Goal: Obtain resource: Obtain resource

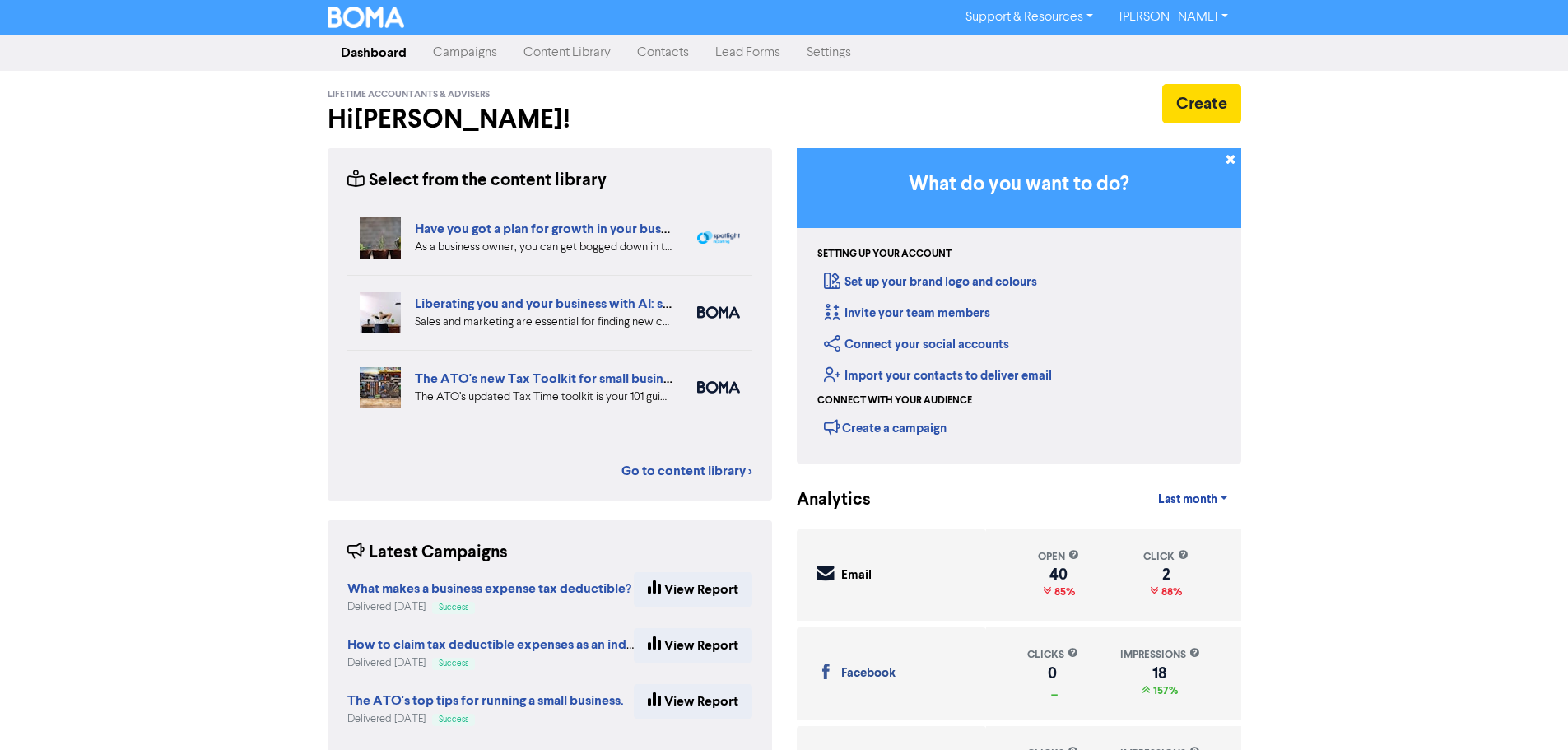
click at [578, 48] on link "Content Library" at bounding box center [568, 52] width 114 height 33
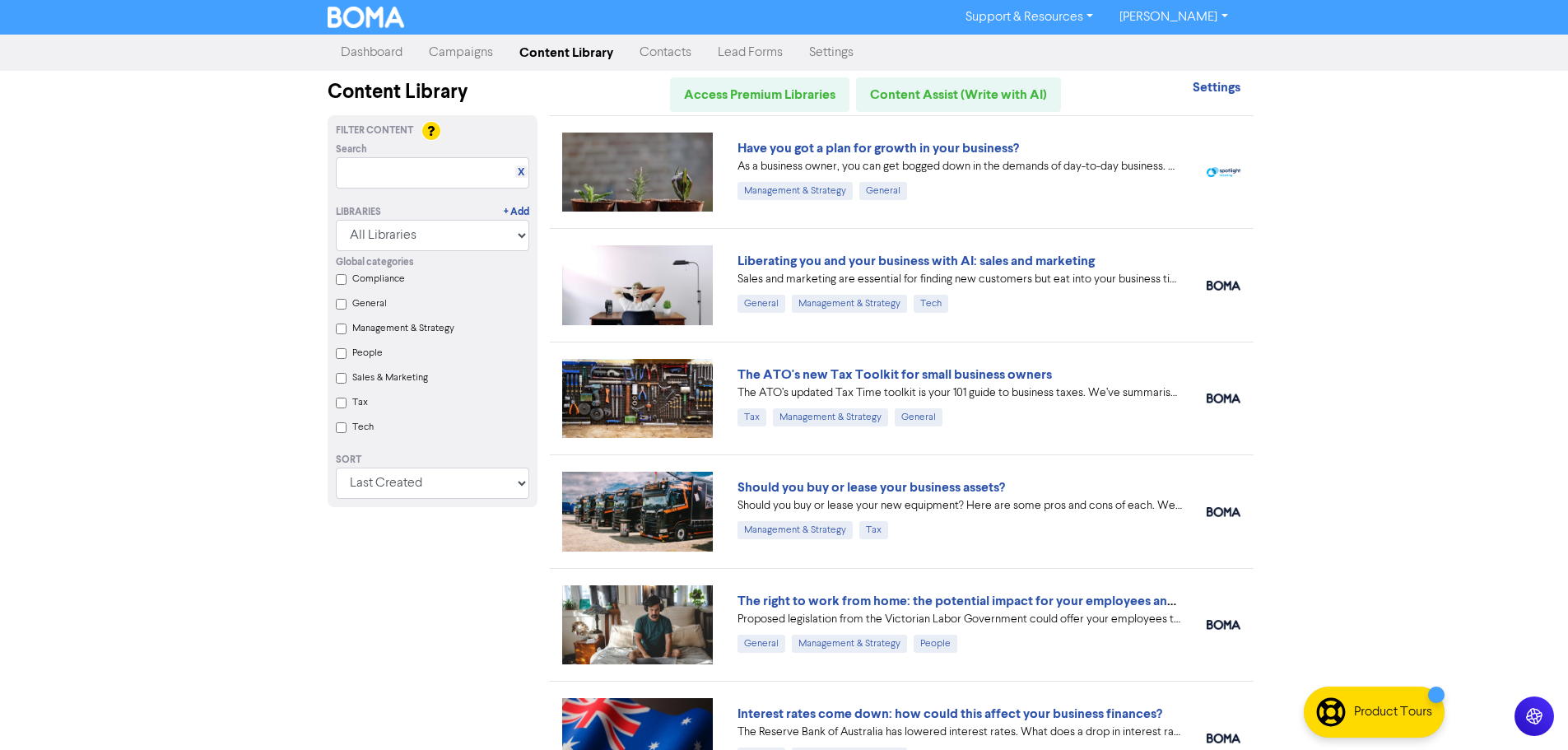
click at [343, 304] on input "General" at bounding box center [342, 304] width 11 height 11
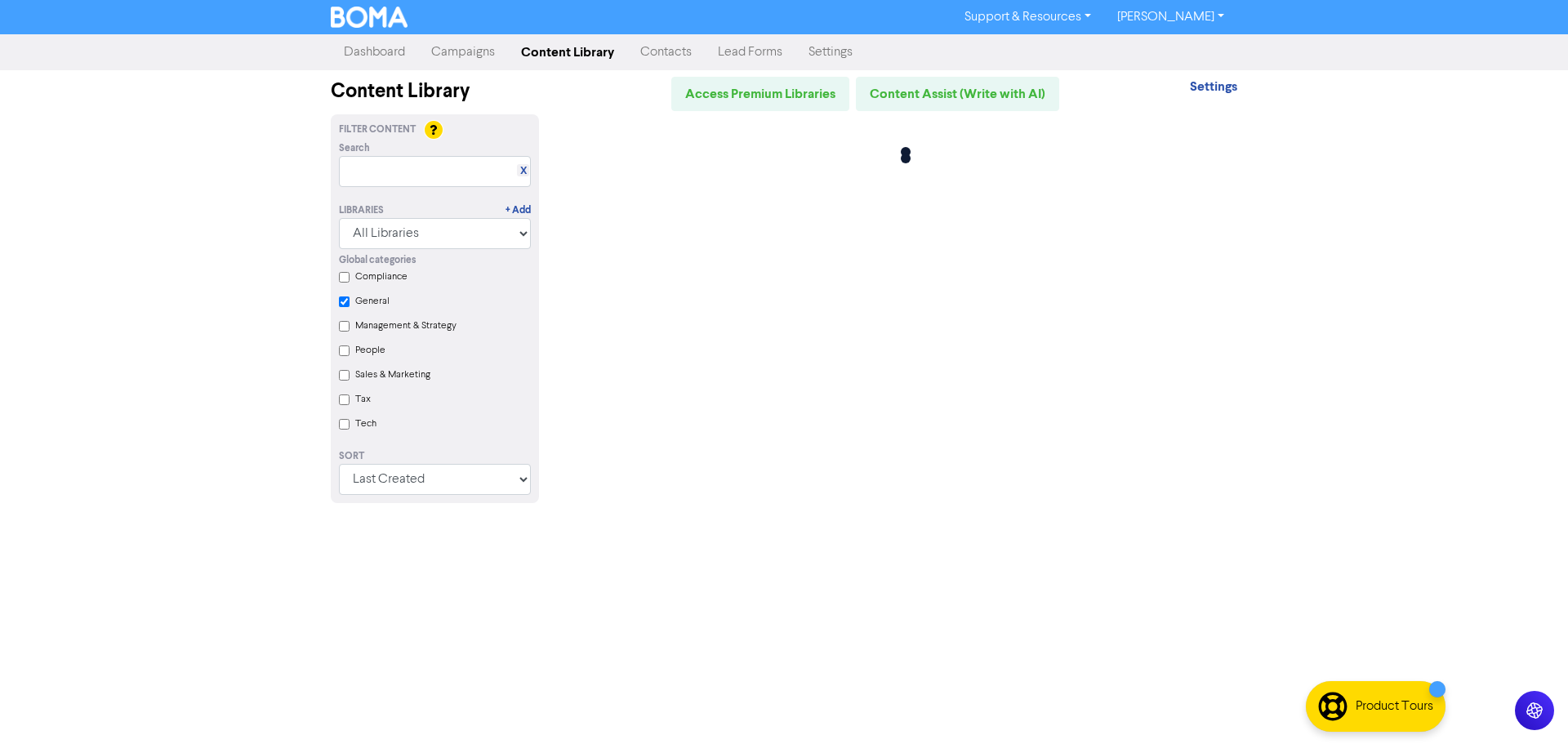
checkbox input "true"
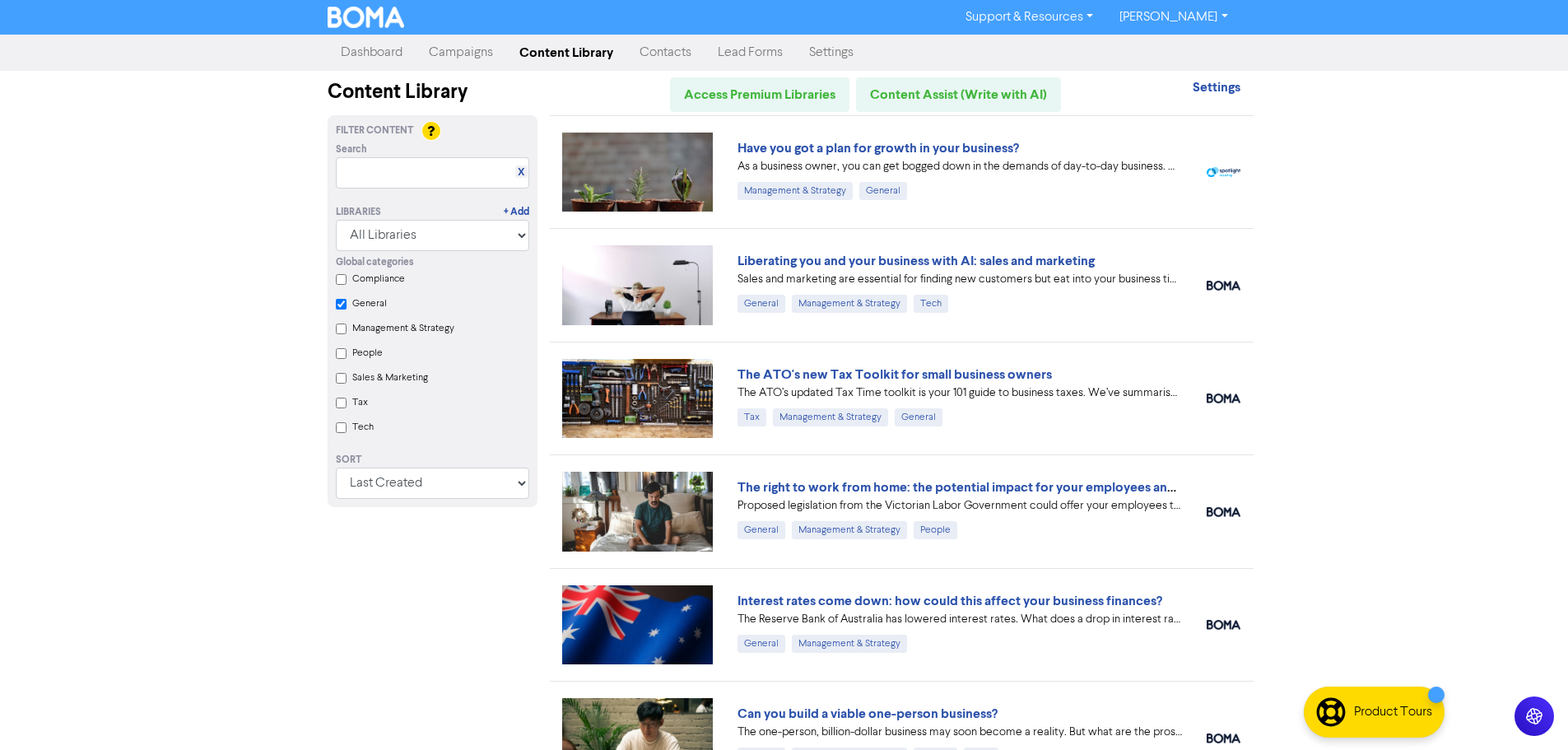
scroll to position [82, 0]
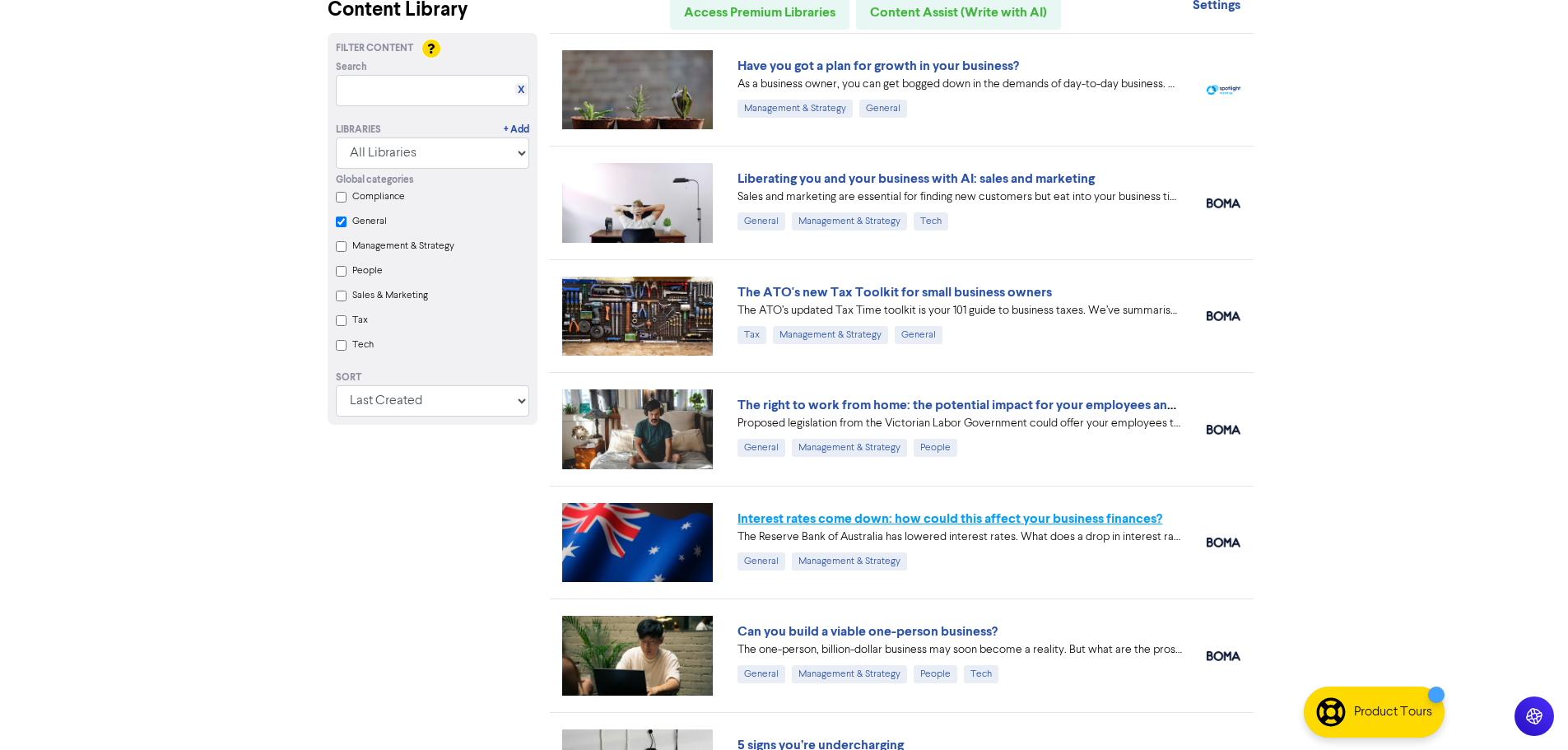
click at [1002, 523] on link "Interest rates come down: how could this affect your business finances?" at bounding box center [950, 519] width 425 height 17
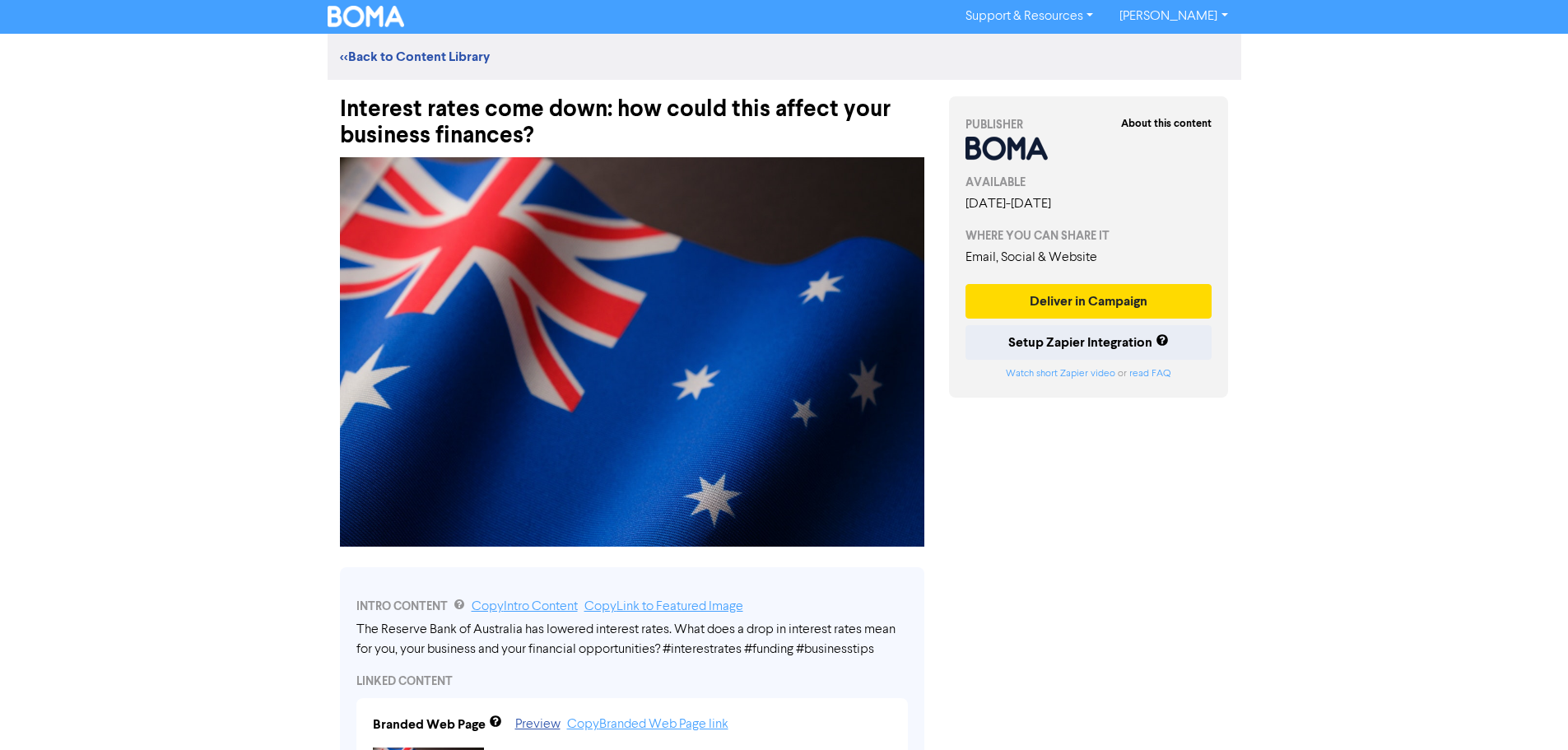
scroll to position [165, 0]
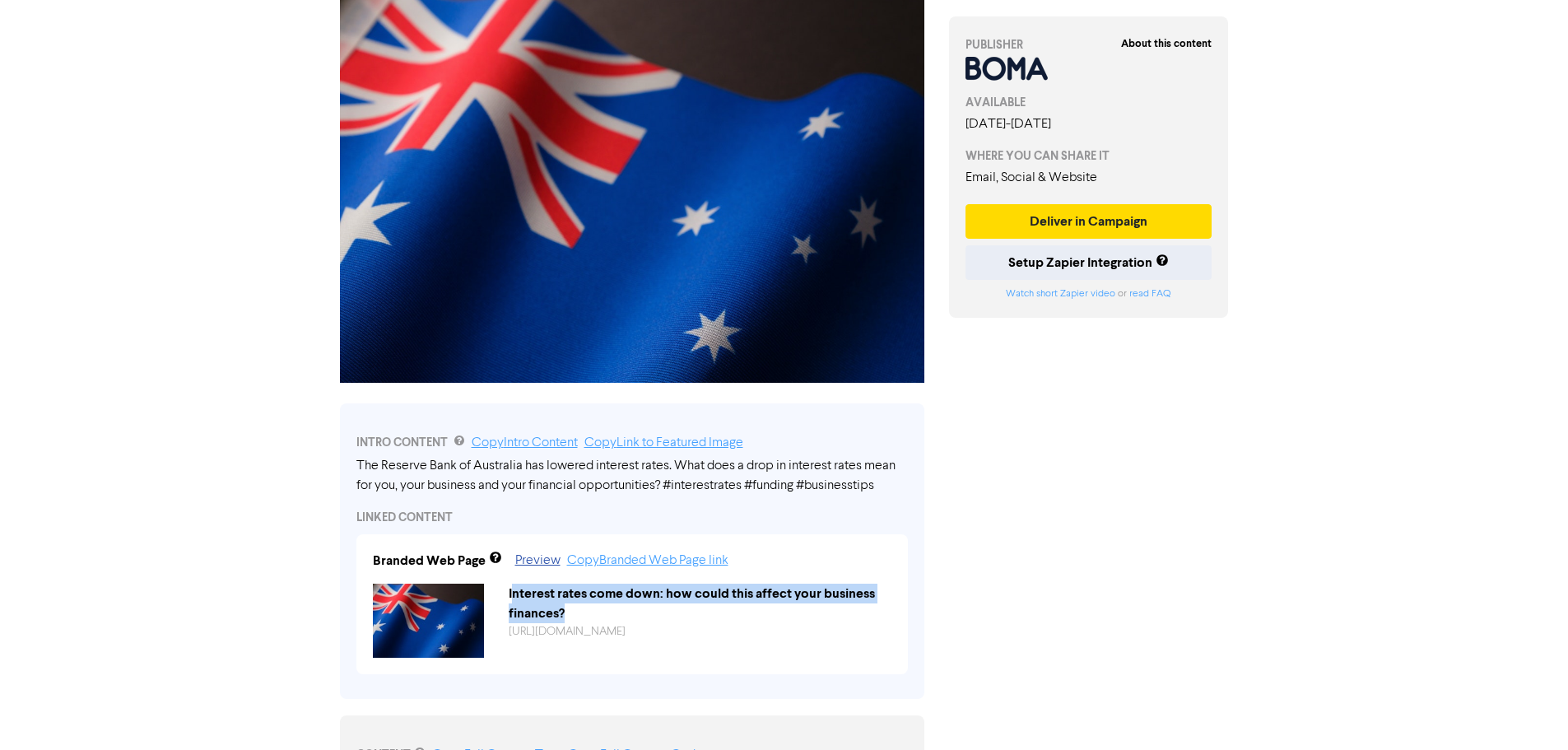
drag, startPoint x: 572, startPoint y: 610, endPoint x: 512, endPoint y: 583, distance: 65.8
click at [512, 583] on div "Branded Web Page Preview Copy Branded Web Page link Interest rates come down: h…" at bounding box center [632, 604] width 552 height 140
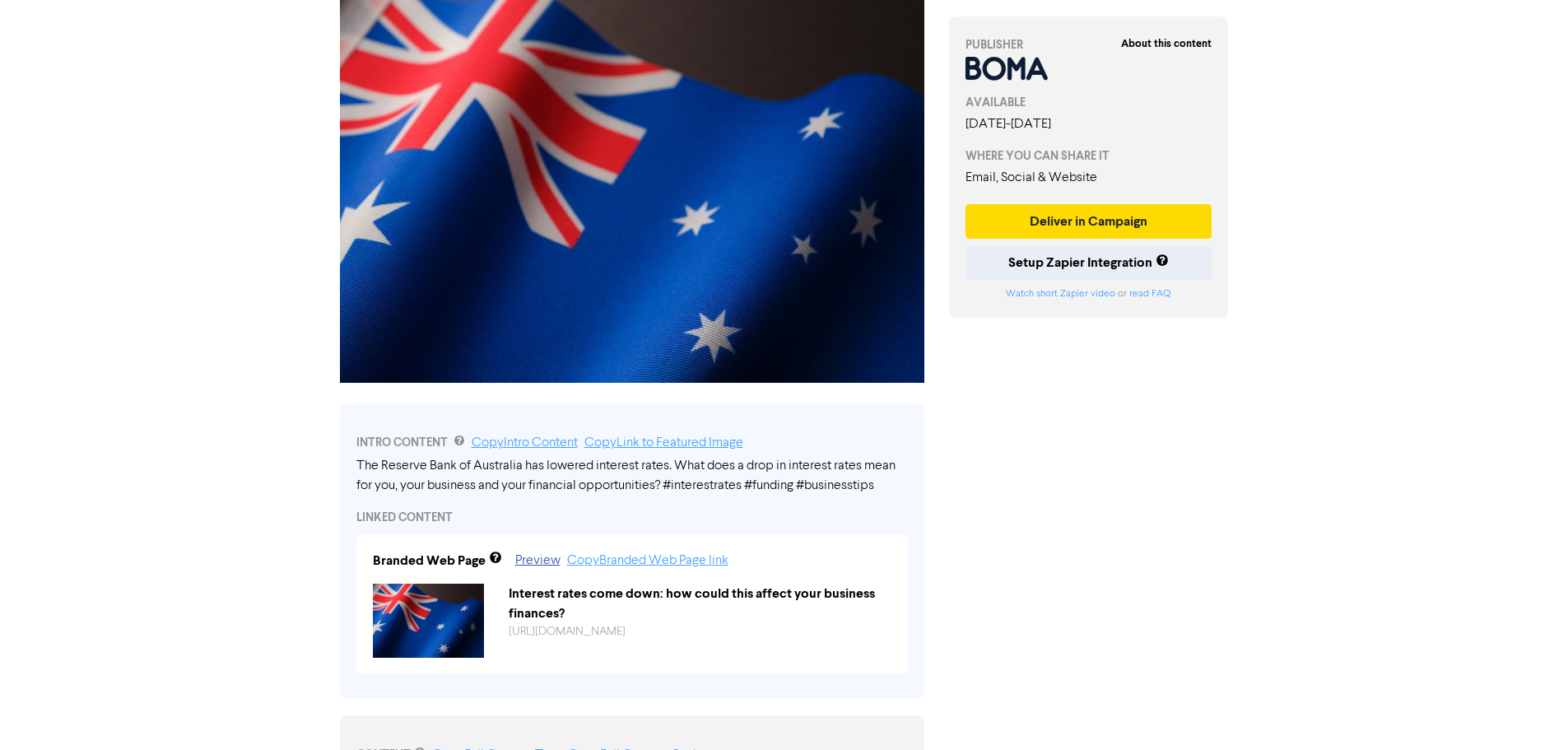
click at [542, 594] on div "Interest rates come down: how could this affect your business finances?" at bounding box center [700, 603] width 408 height 39
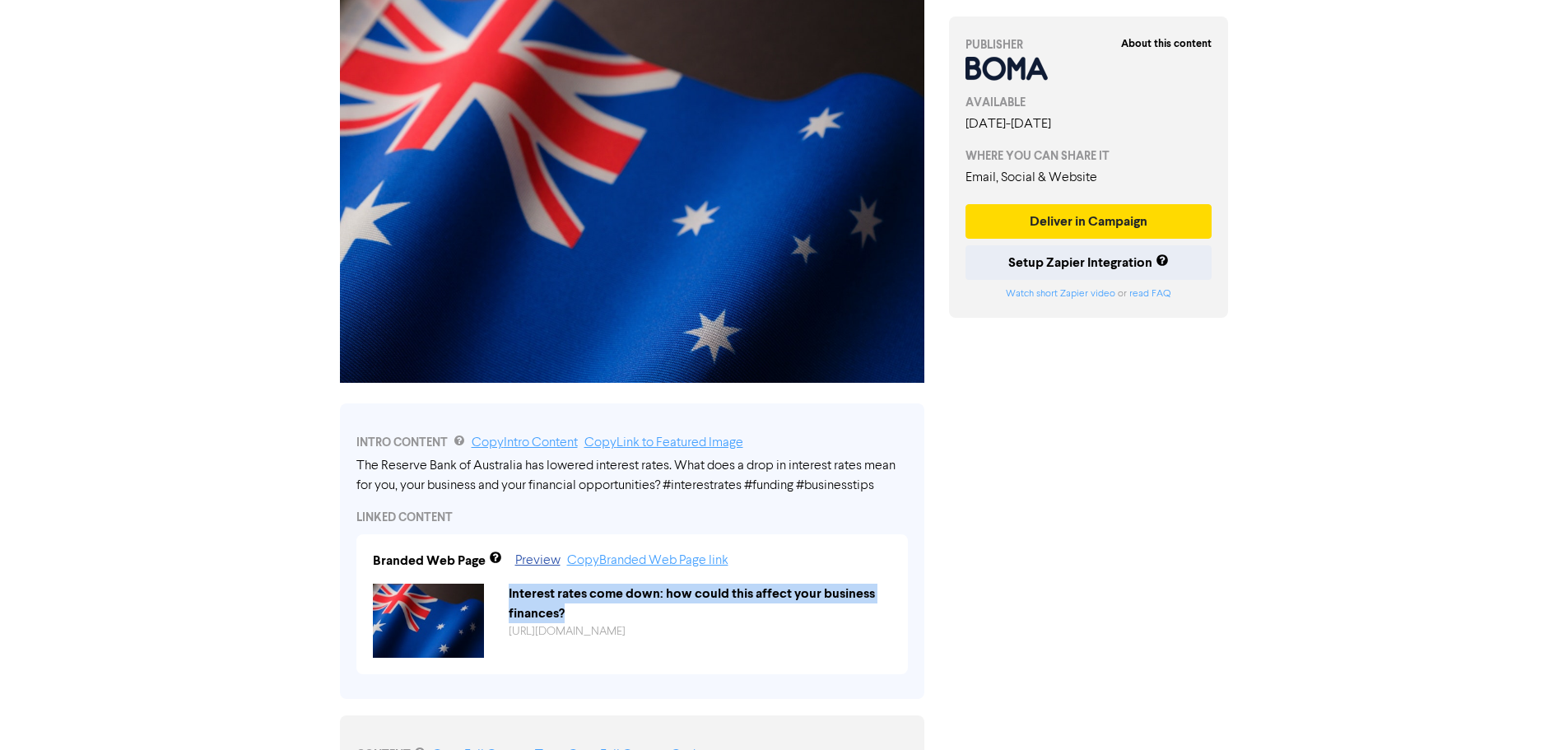
click at [542, 594] on div "Interest rates come down: how could this affect your business finances?" at bounding box center [700, 603] width 408 height 39
copy div "Interest rates come down: how could this affect your business finances?"
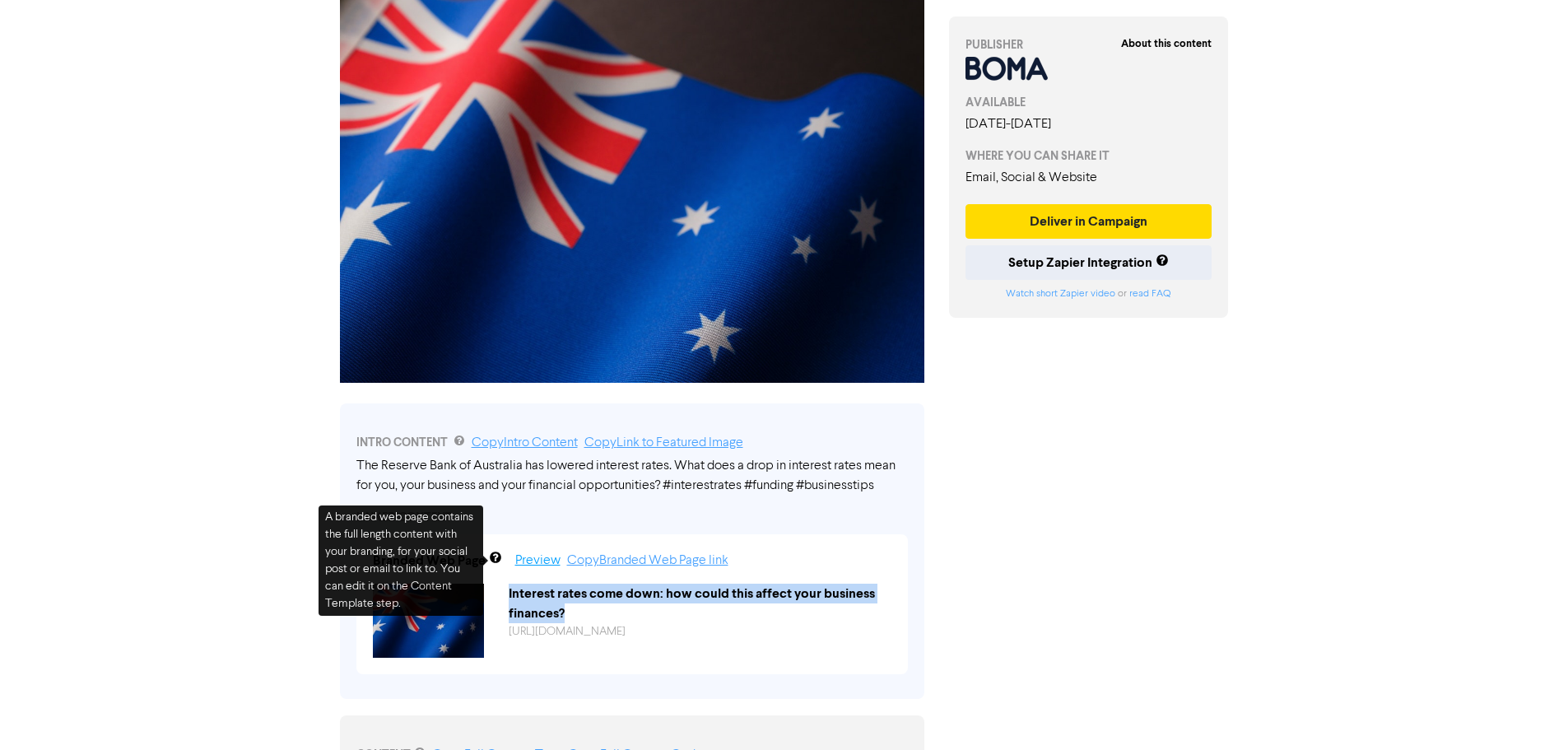
click at [517, 560] on link "Preview" at bounding box center [538, 560] width 46 height 13
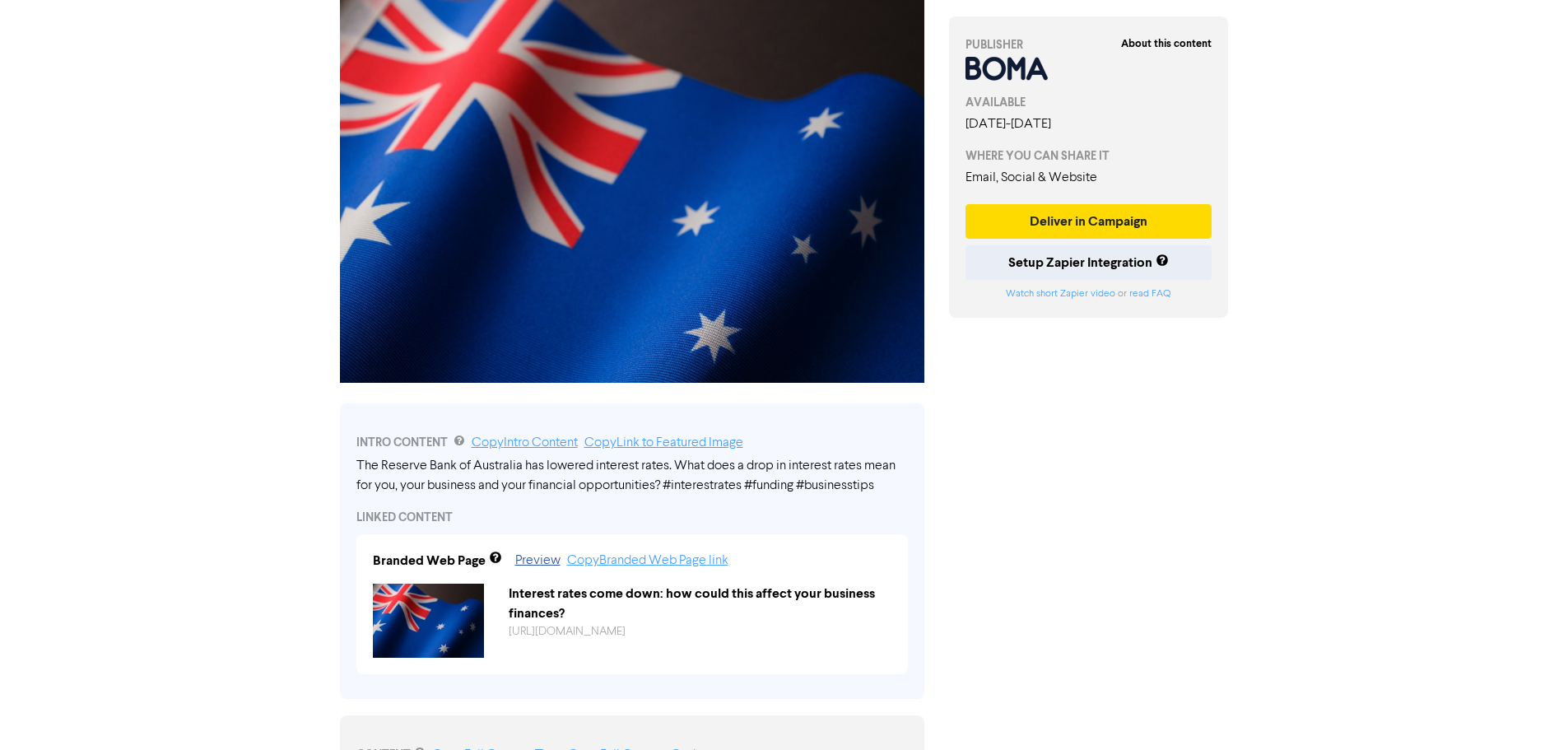
click at [211, 266] on div "Support & Resources Video Tutorials FAQ & Guides Marketing Education [PERSON_NA…" at bounding box center [784, 210] width 1568 height 750
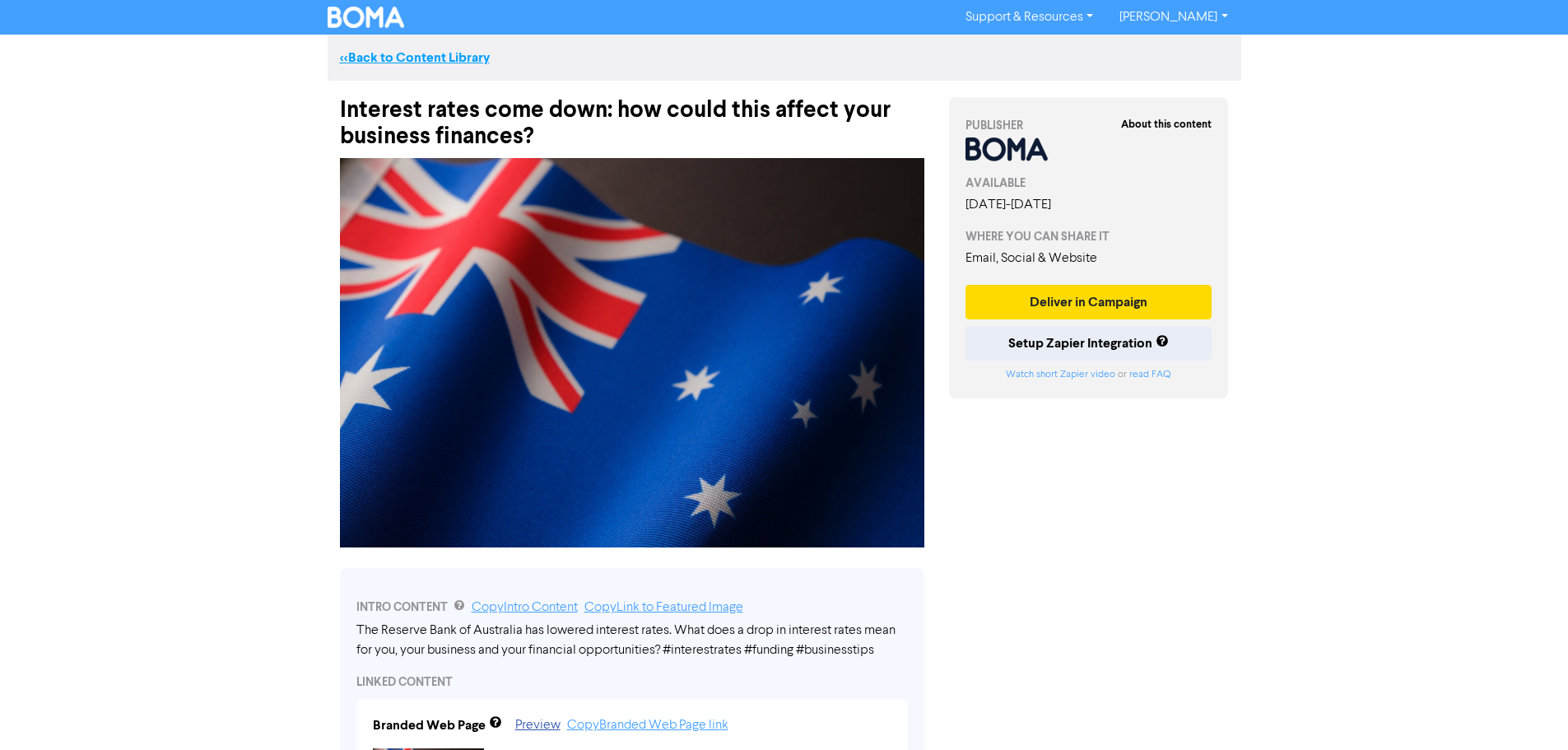
click at [384, 59] on link "<< Back to Content Library" at bounding box center [414, 58] width 150 height 17
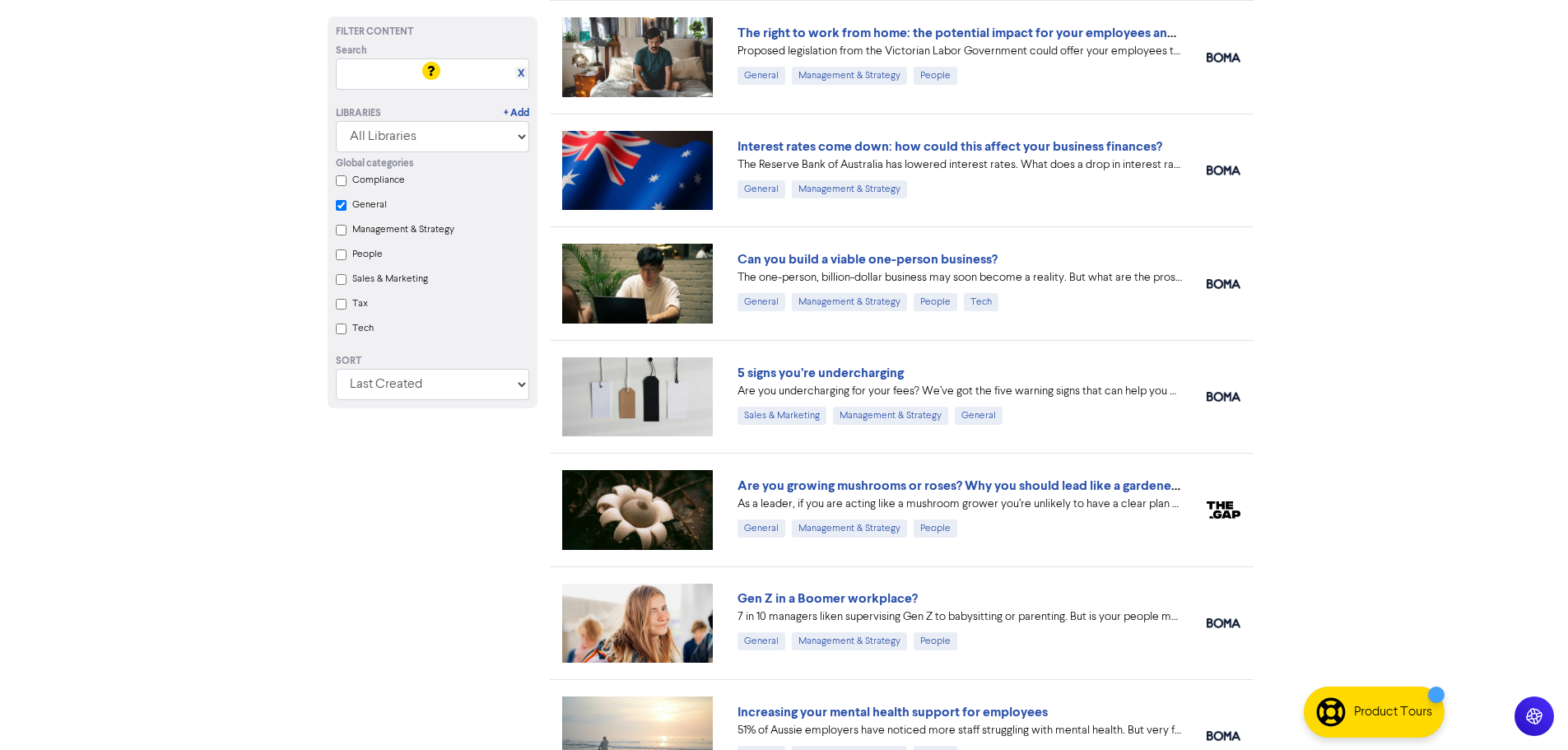
scroll to position [494, 0]
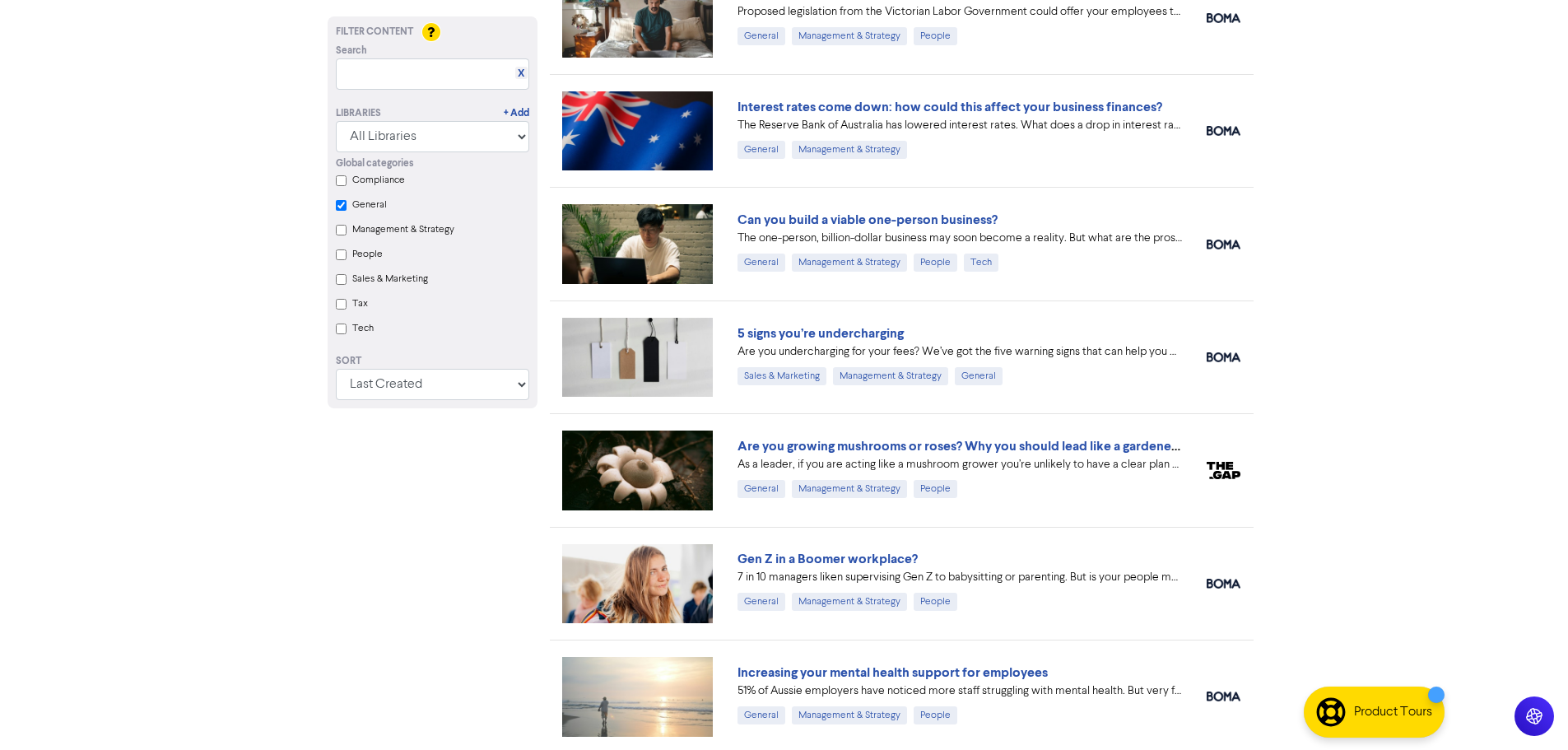
click at [340, 255] on input "People" at bounding box center [342, 255] width 11 height 11
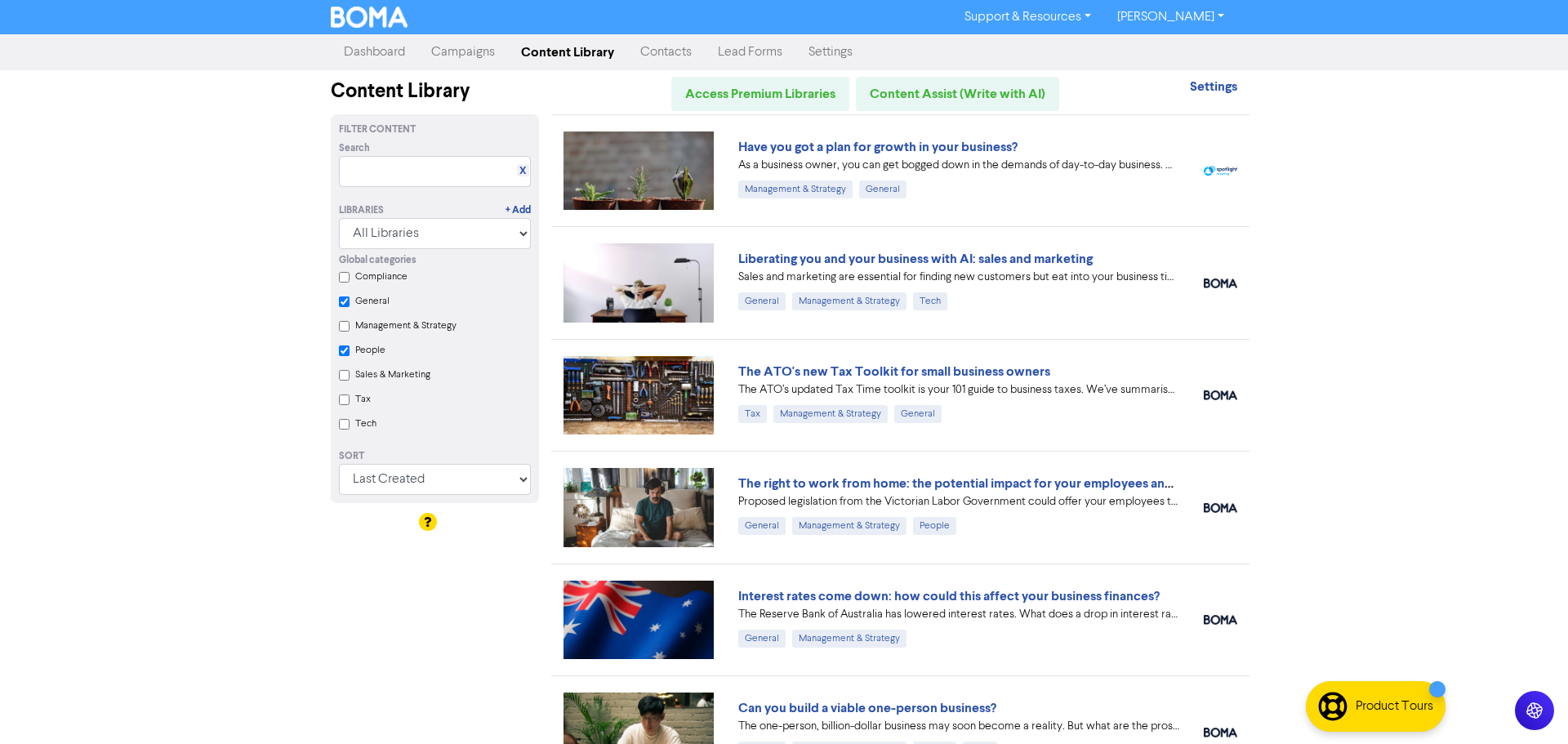
checkbox input "true"
click at [336, 405] on input "Tax" at bounding box center [339, 400] width 11 height 11
checkbox input "true"
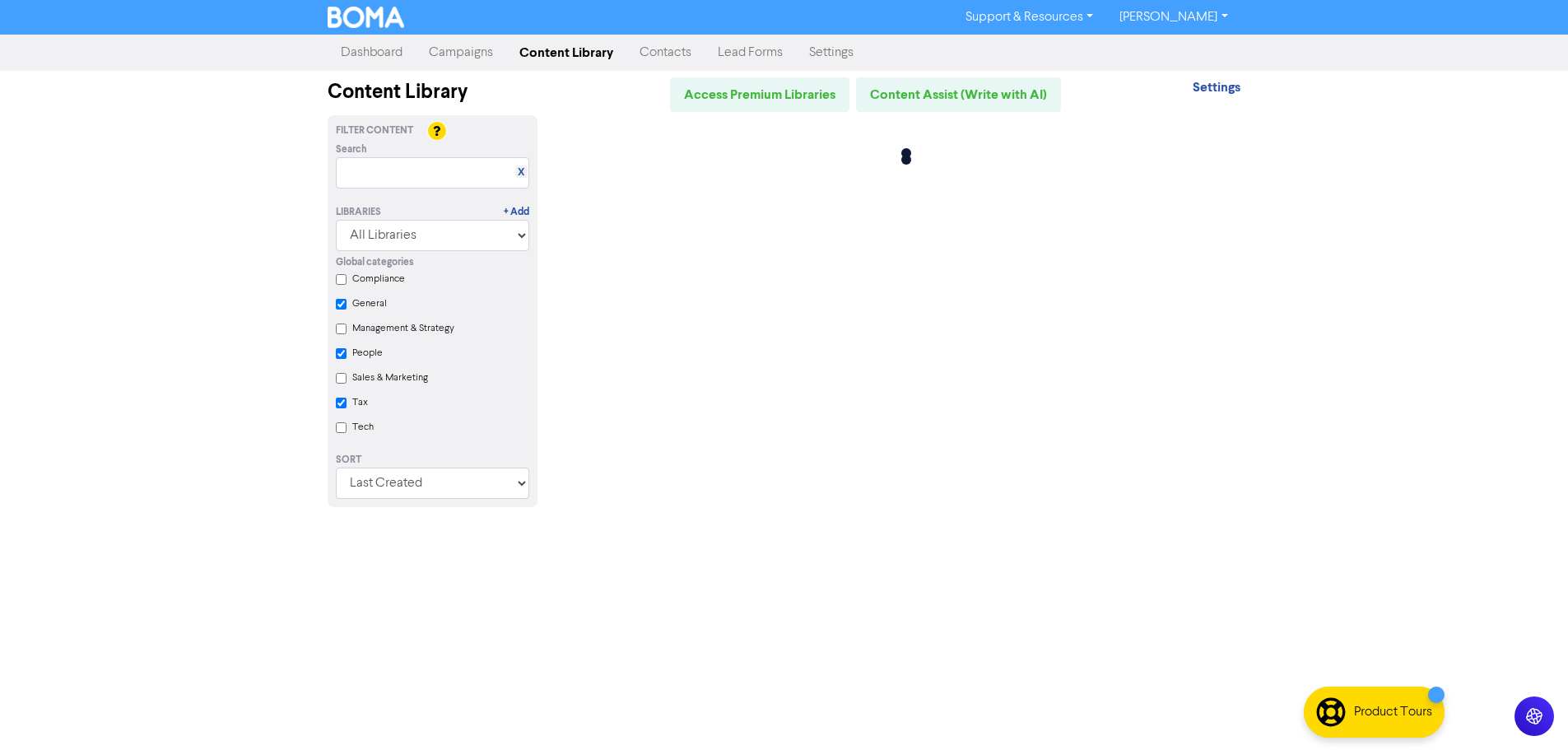
checkbox input "true"
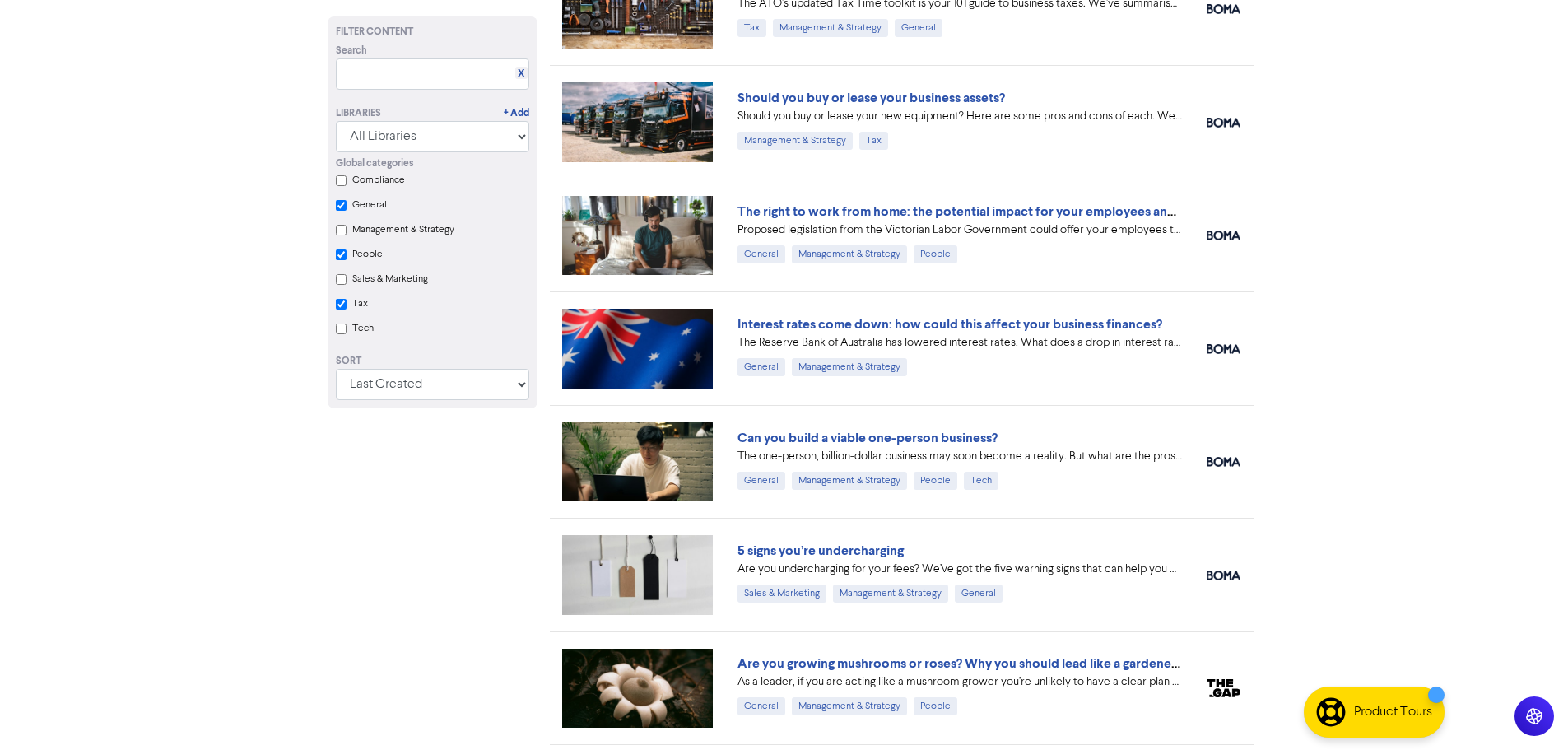
checkbox input "true"
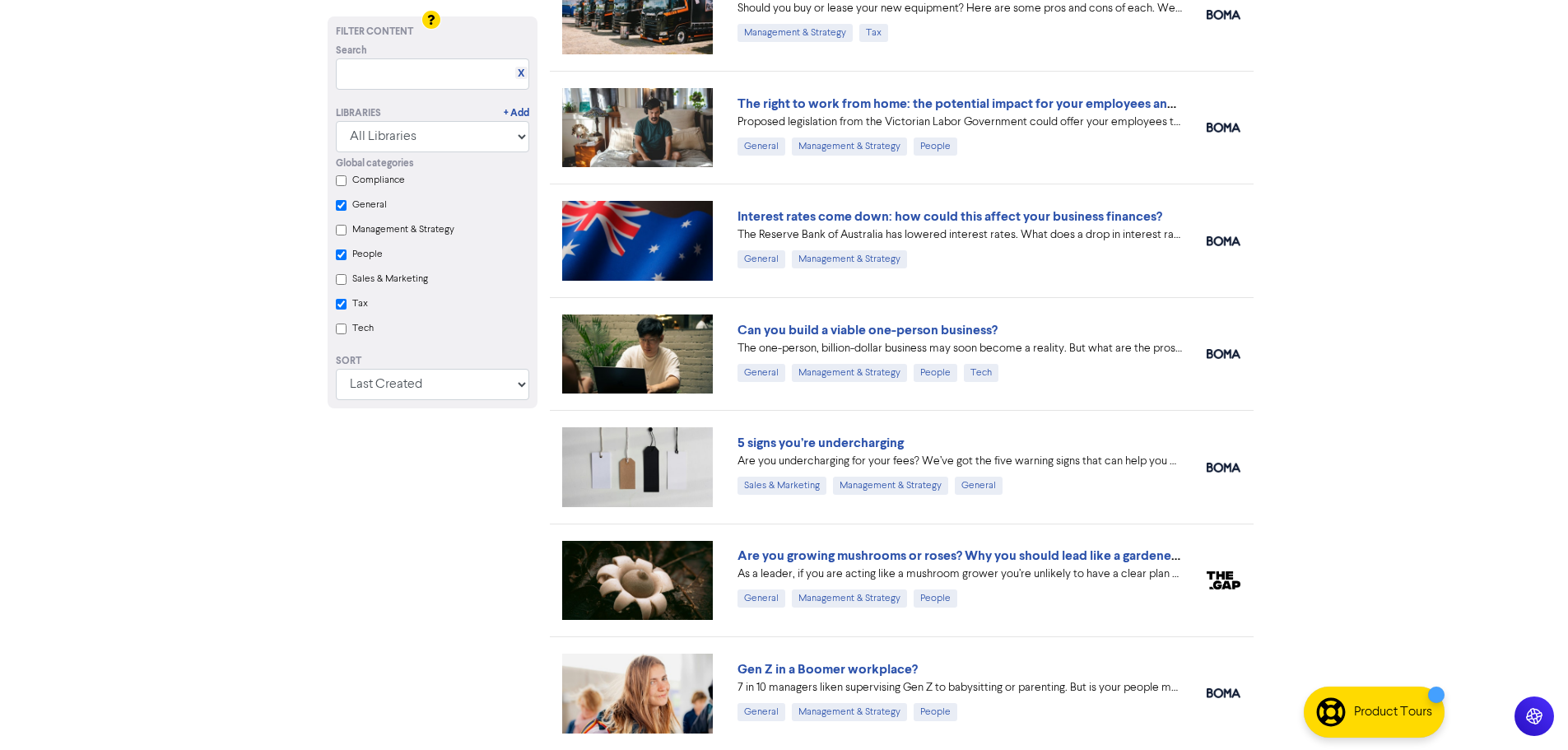
checkbox input "true"
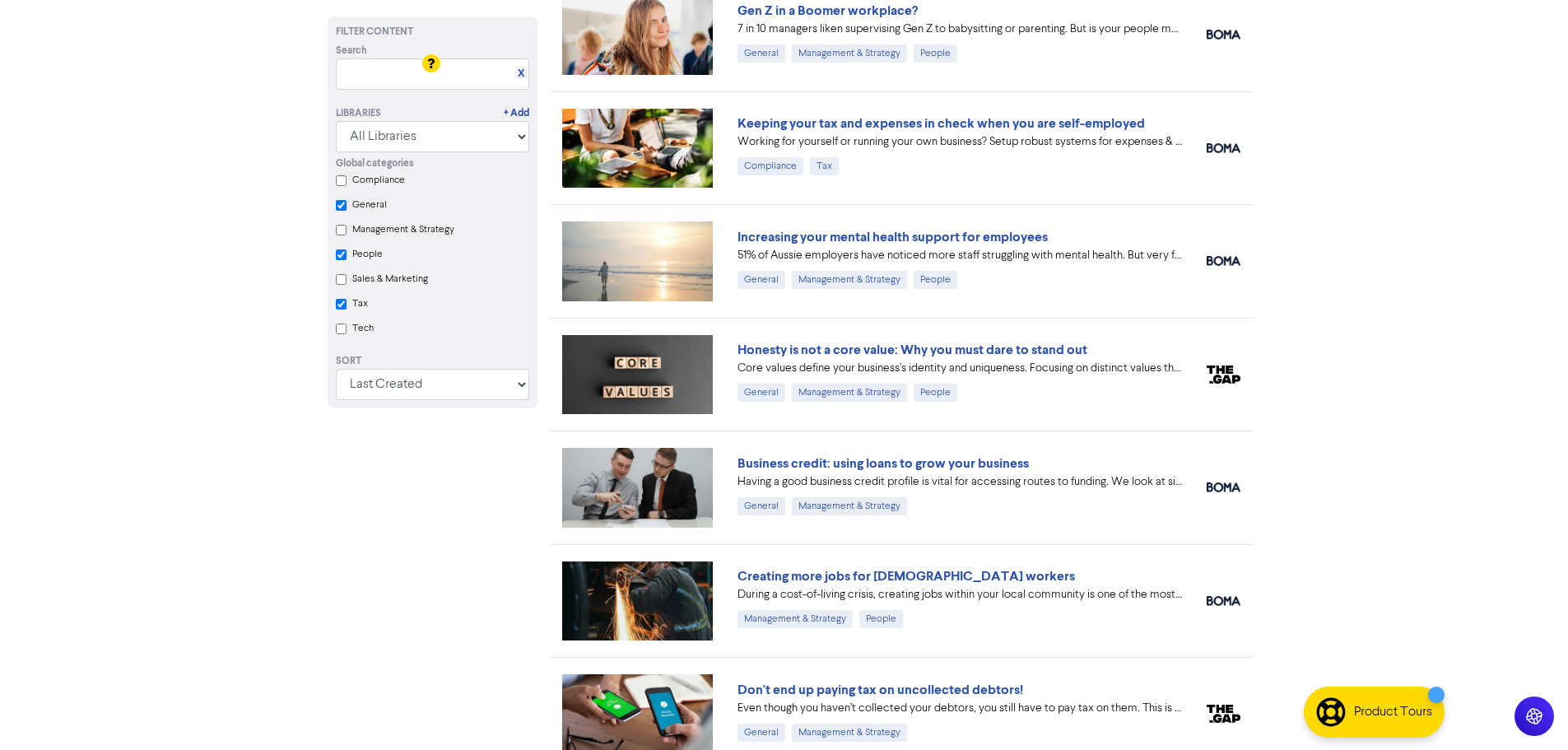
scroll to position [1485, 0]
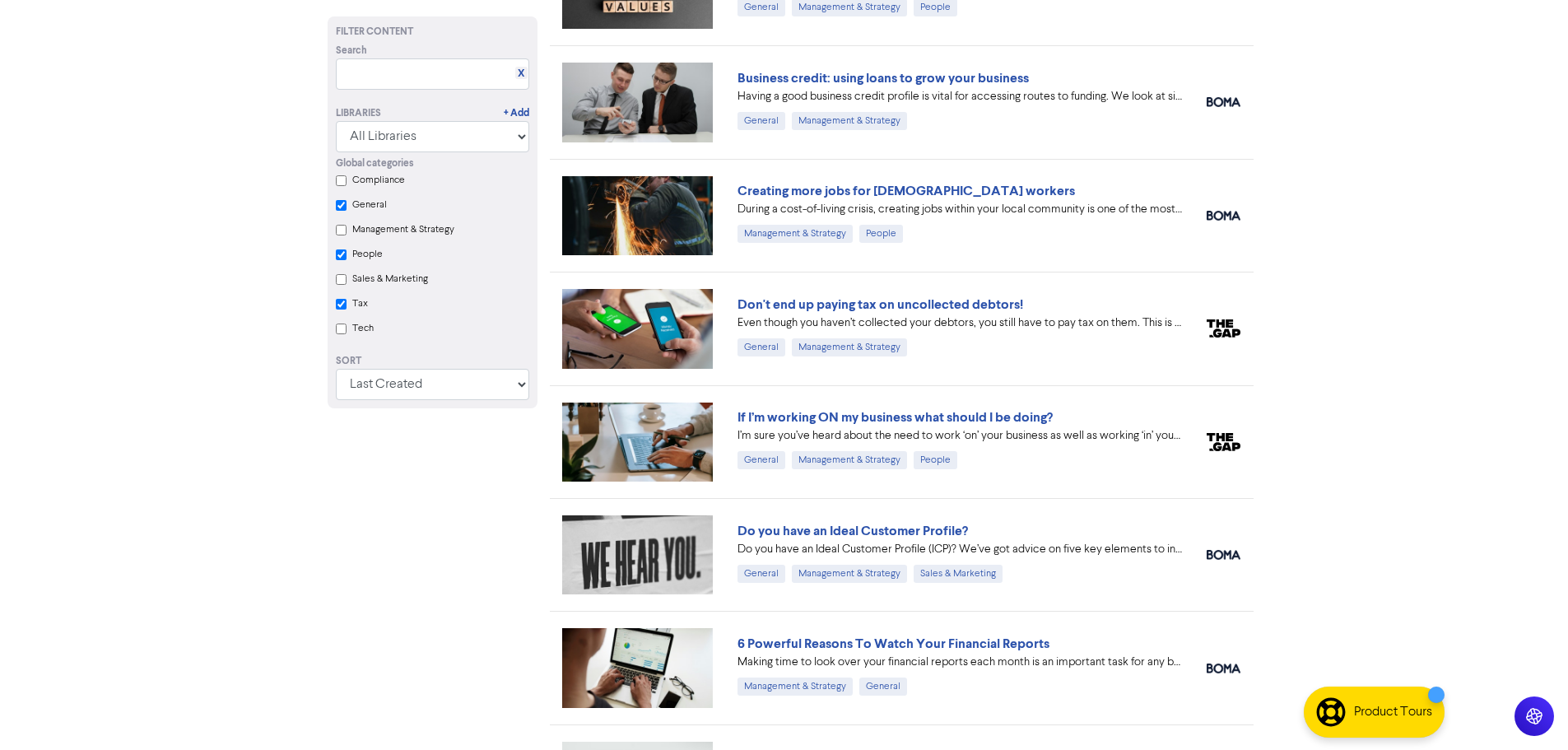
checkbox input "true"
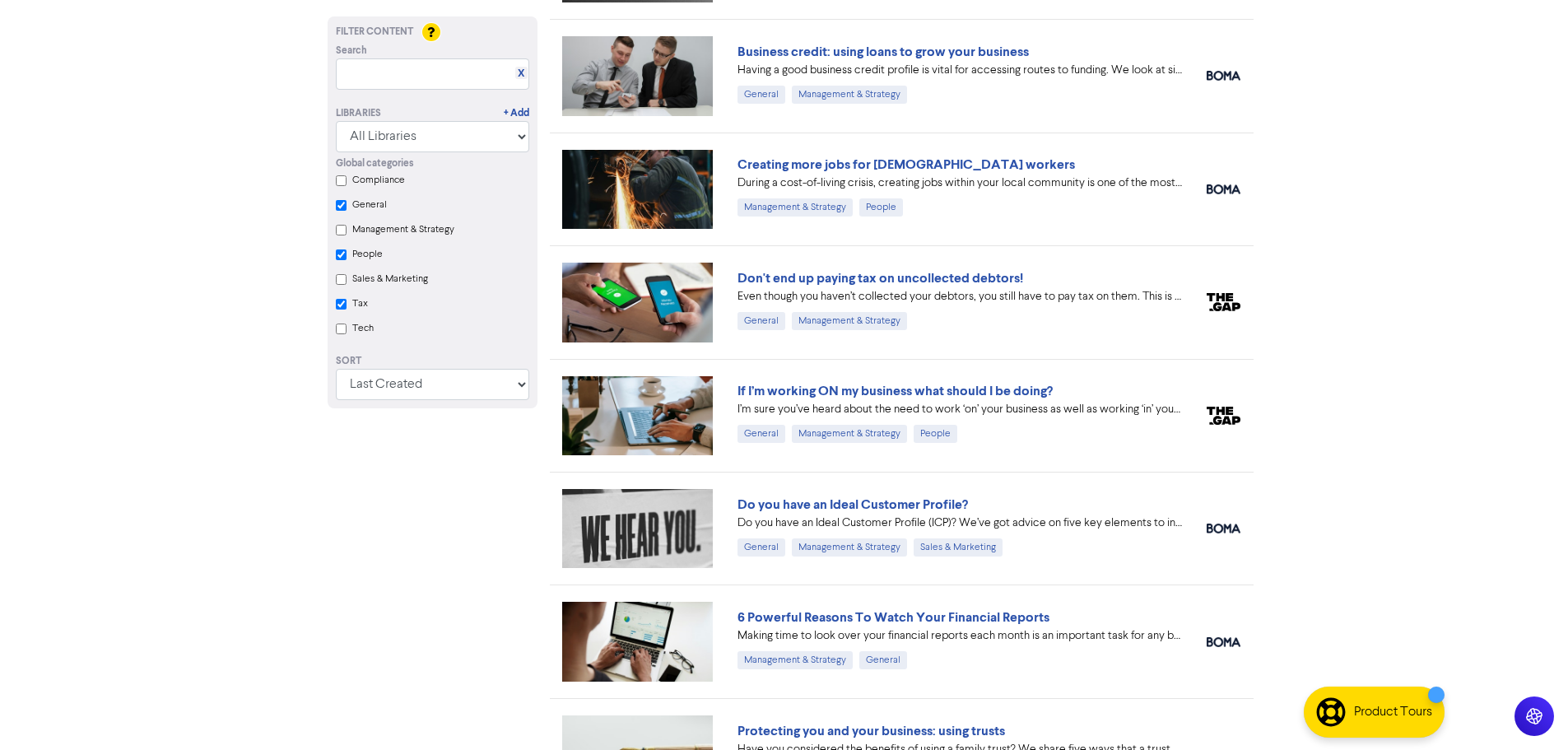
checkbox input "true"
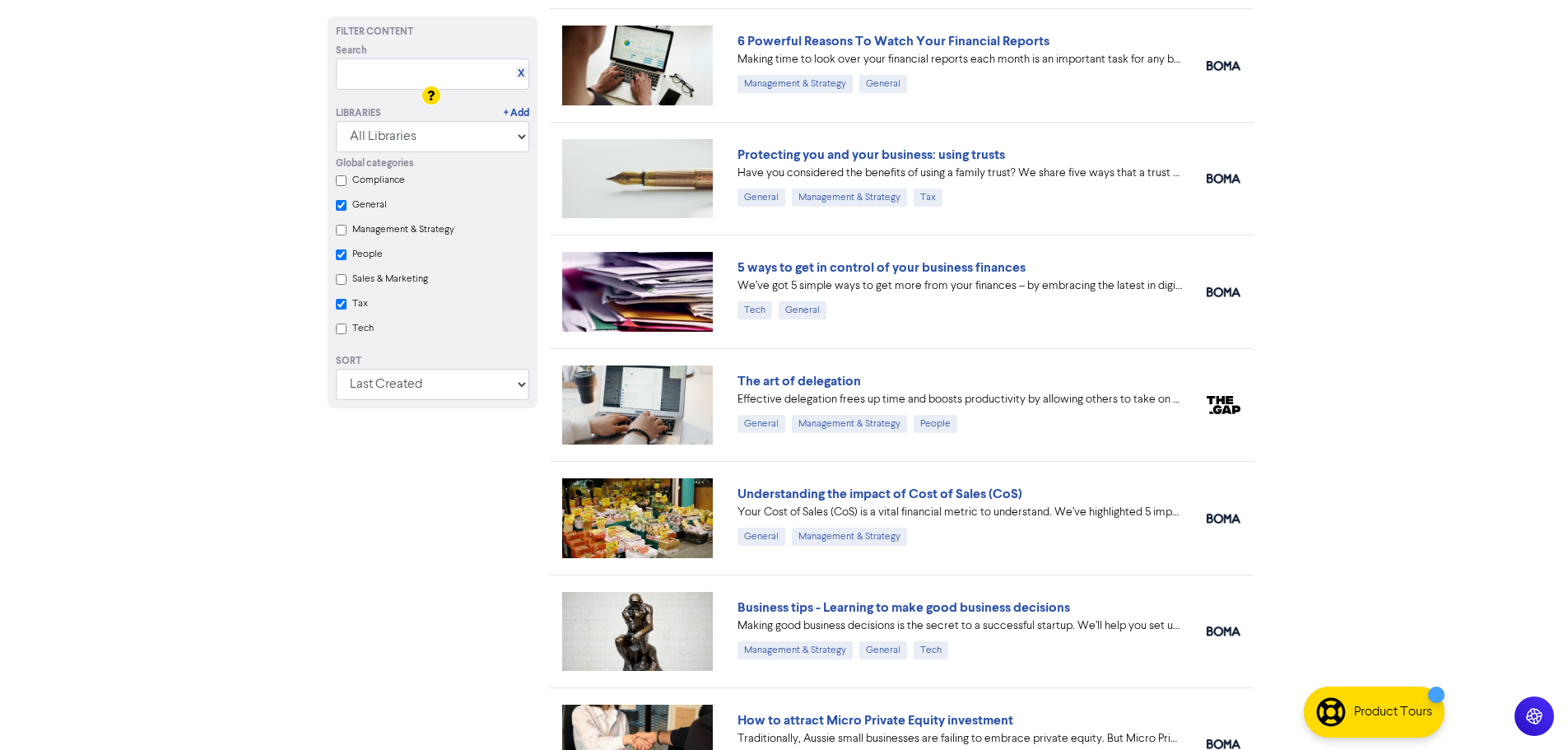
scroll to position [2309, 0]
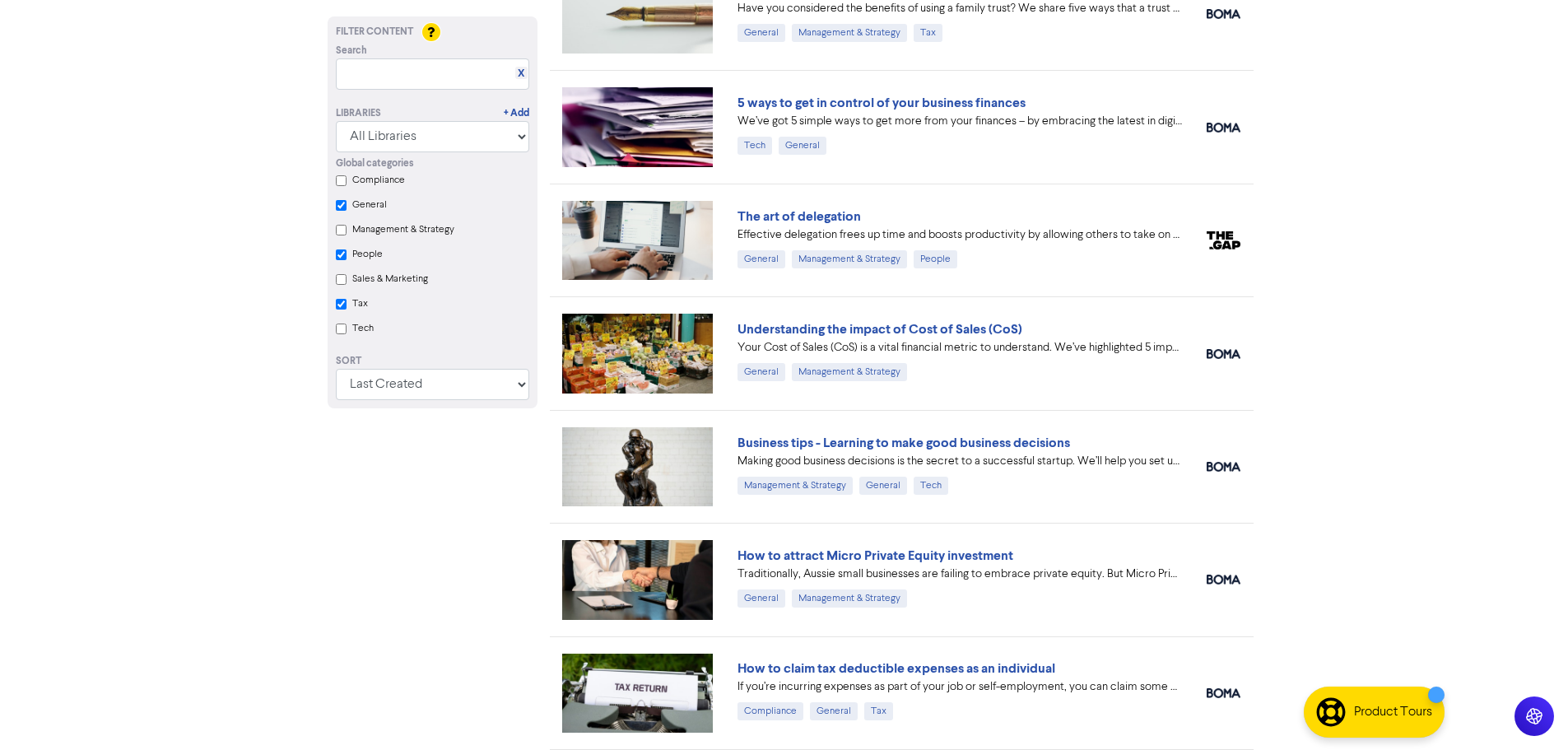
click at [346, 256] on div "Global categories Compliance General Management & Strategy People Sales & Marke…" at bounding box center [433, 248] width 218 height 192
click at [343, 205] on input "General" at bounding box center [342, 206] width 11 height 11
checkbox input "true"
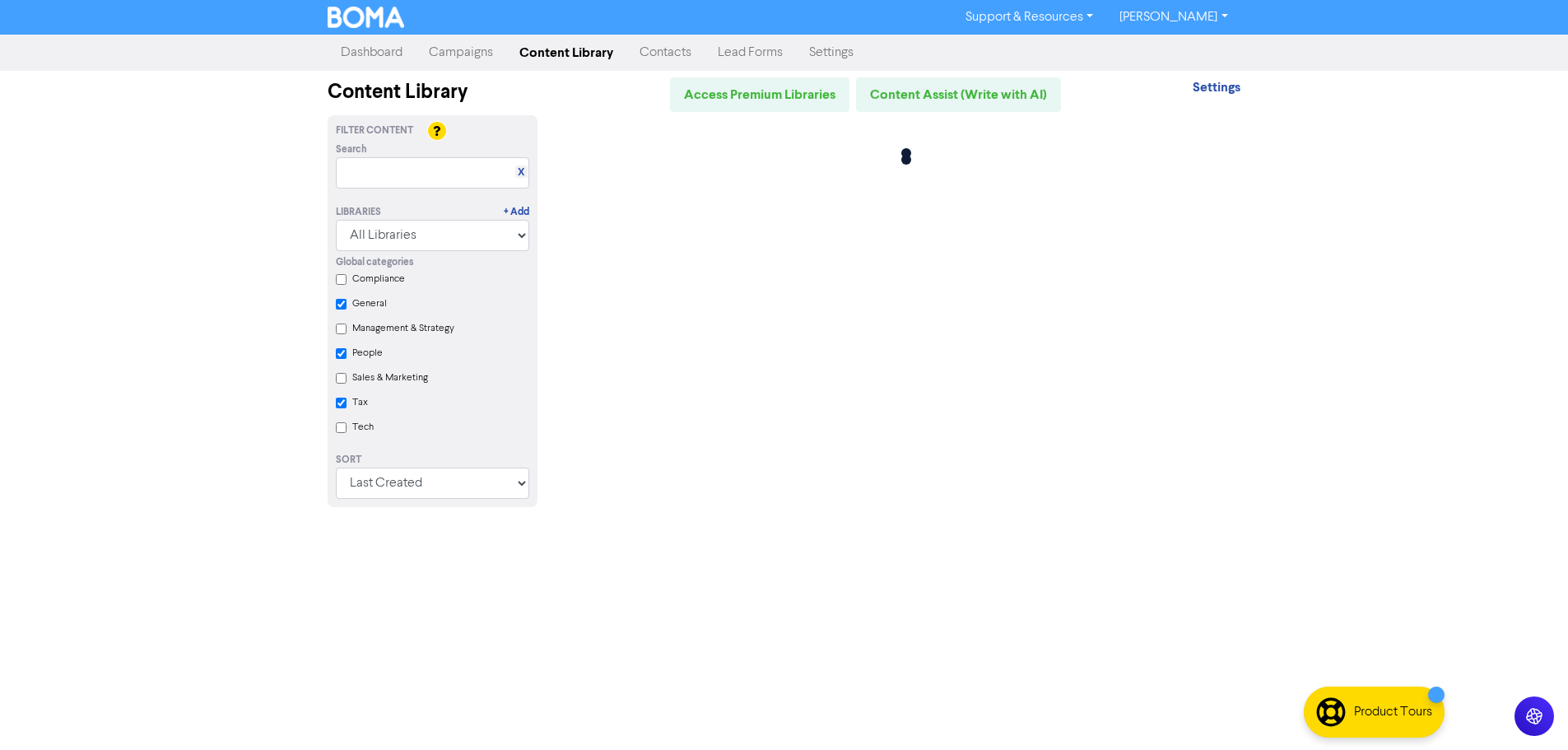
scroll to position [0, 0]
checkbox input "false"
checkbox input "true"
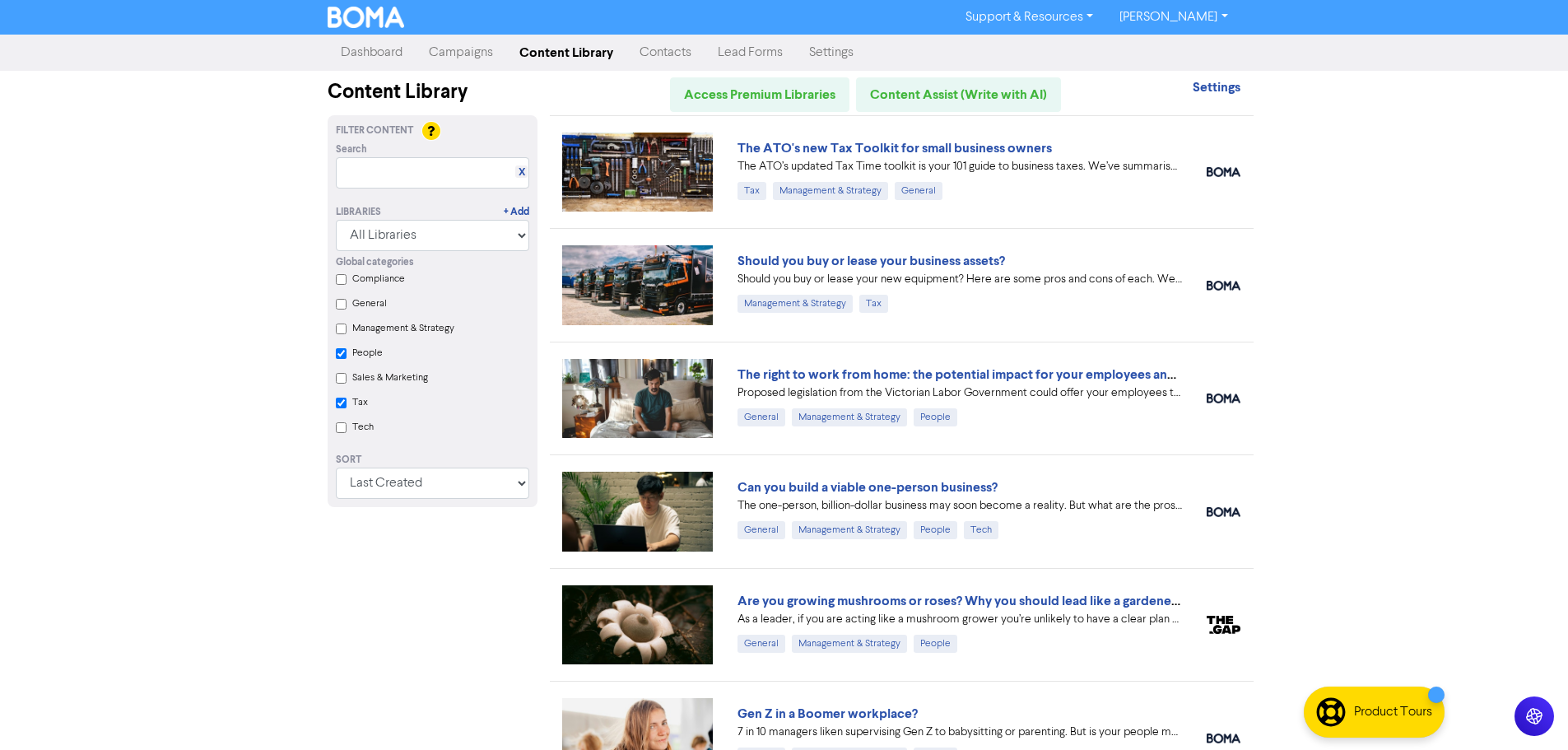
click at [342, 358] on input "People" at bounding box center [342, 354] width 11 height 11
checkbox input "true"
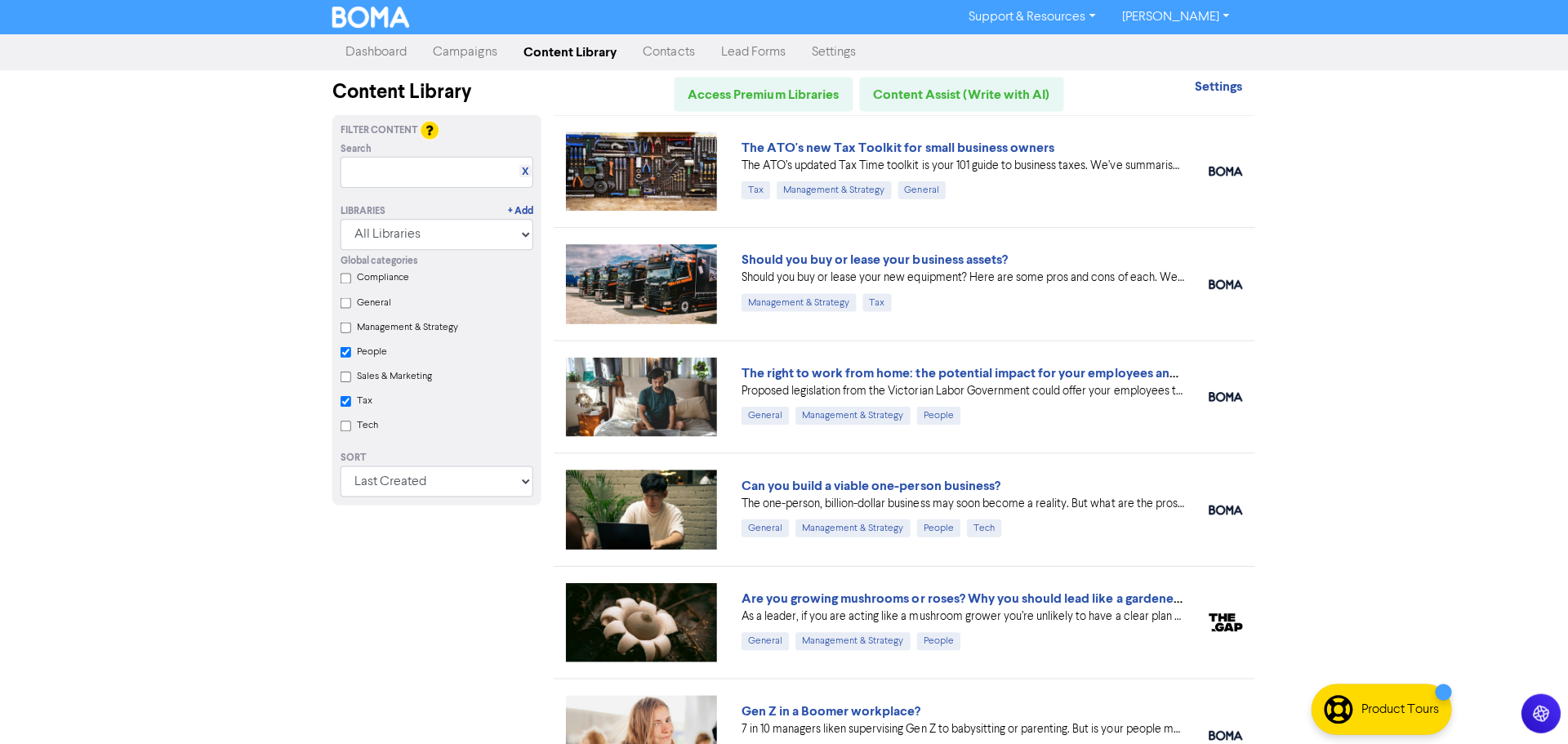
checkbox input "false"
checkbox input "true"
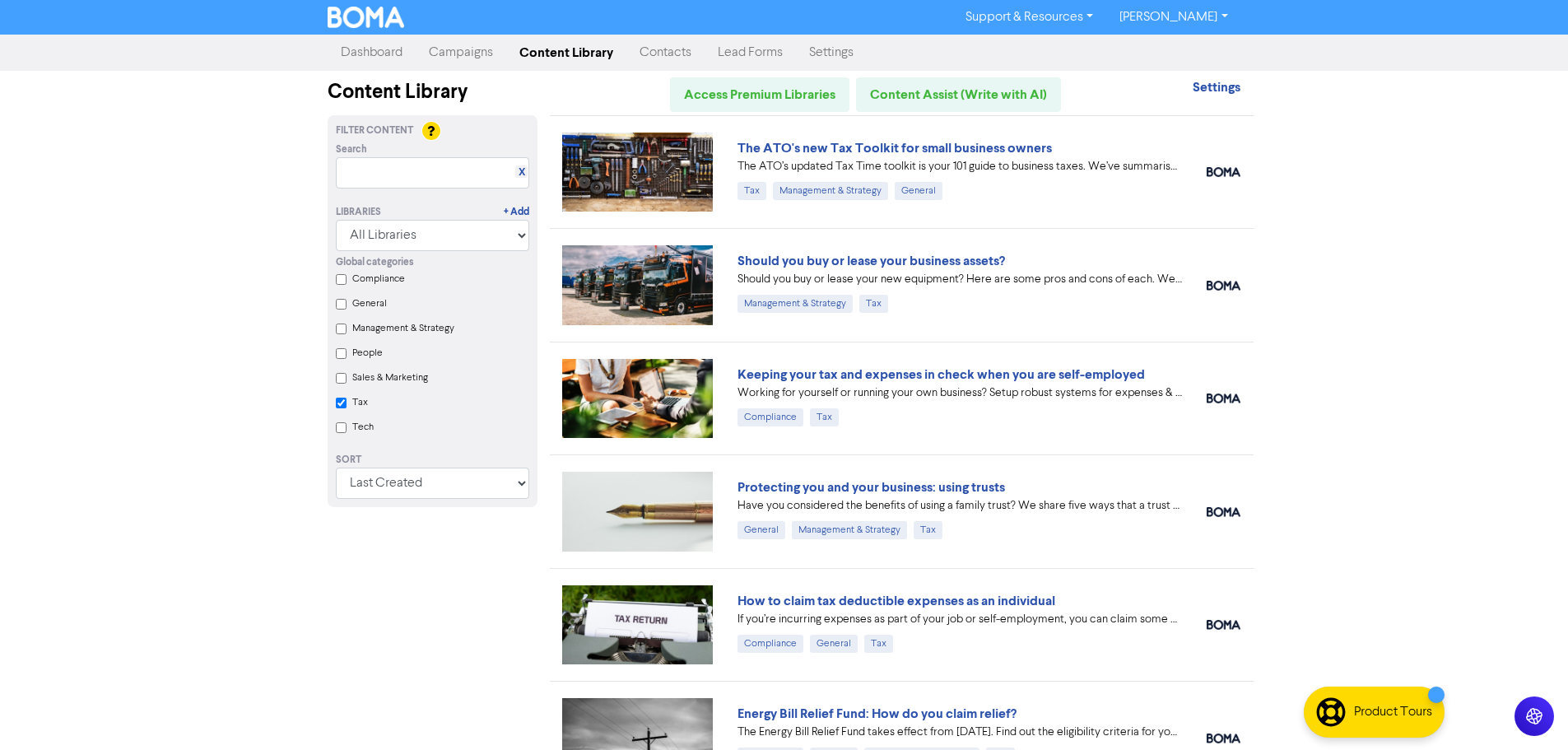
scroll to position [82, 0]
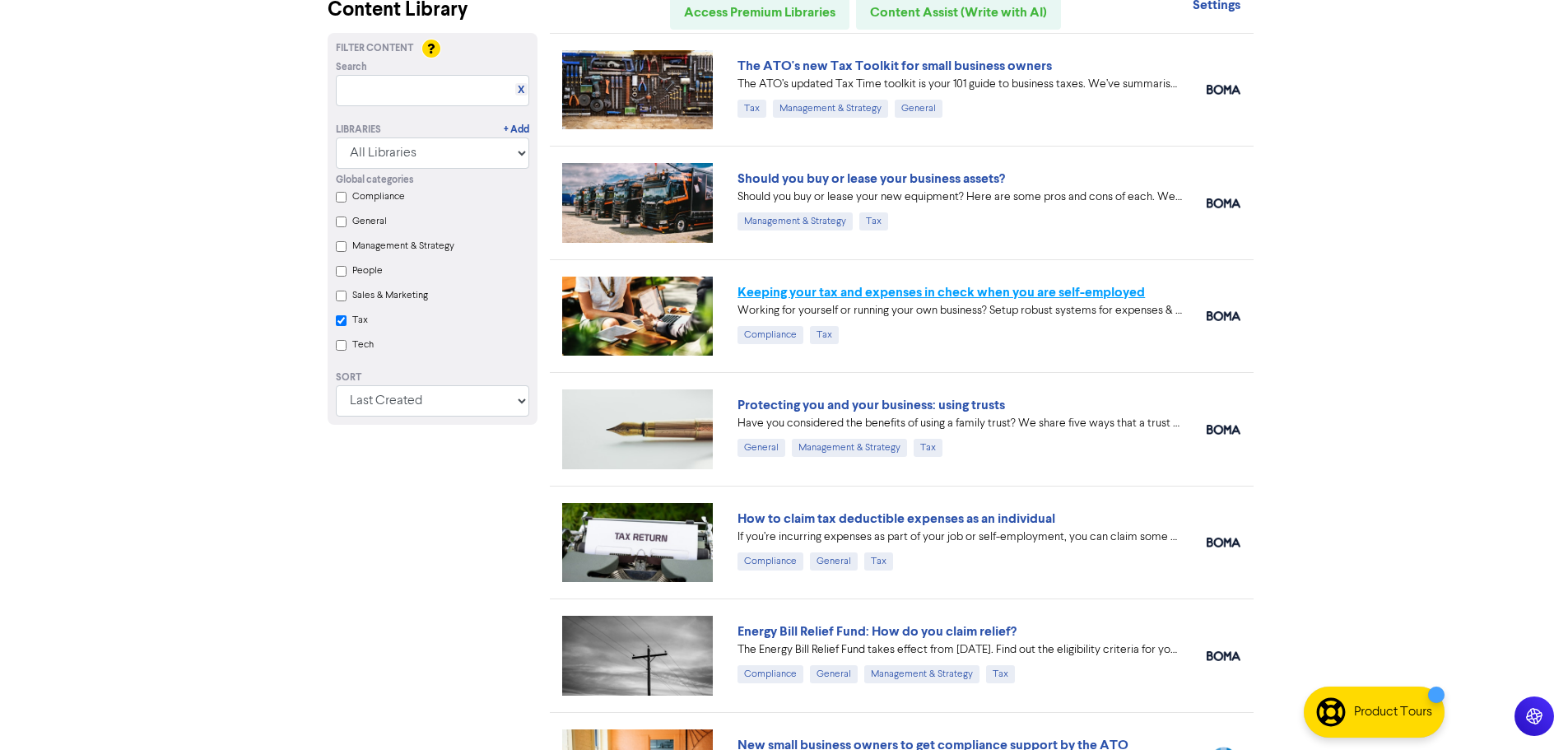
click at [936, 294] on link "Keeping your tax and expenses in check when you are self-employed" at bounding box center [942, 292] width 408 height 17
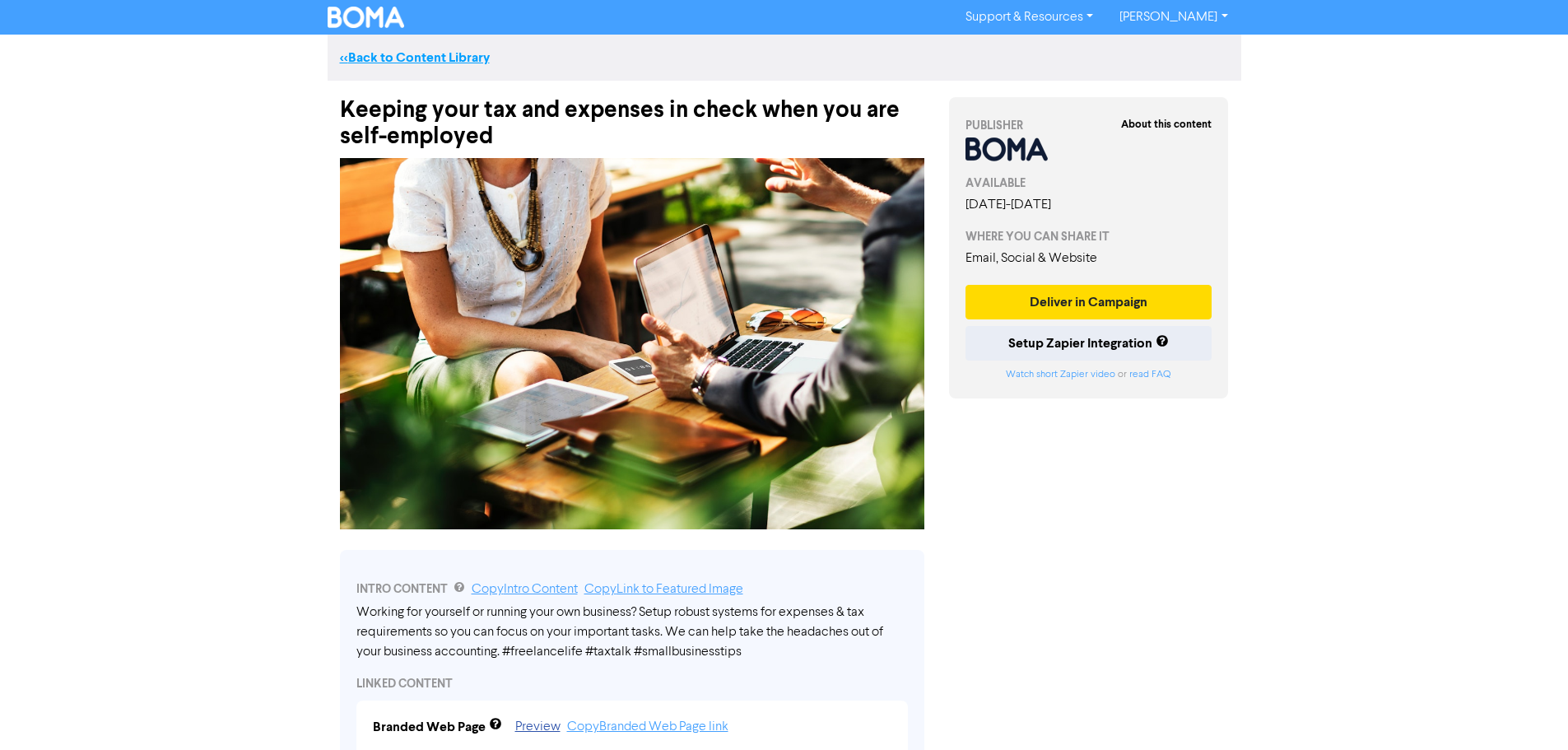
click at [437, 62] on link "<< Back to Content Library" at bounding box center [414, 58] width 150 height 17
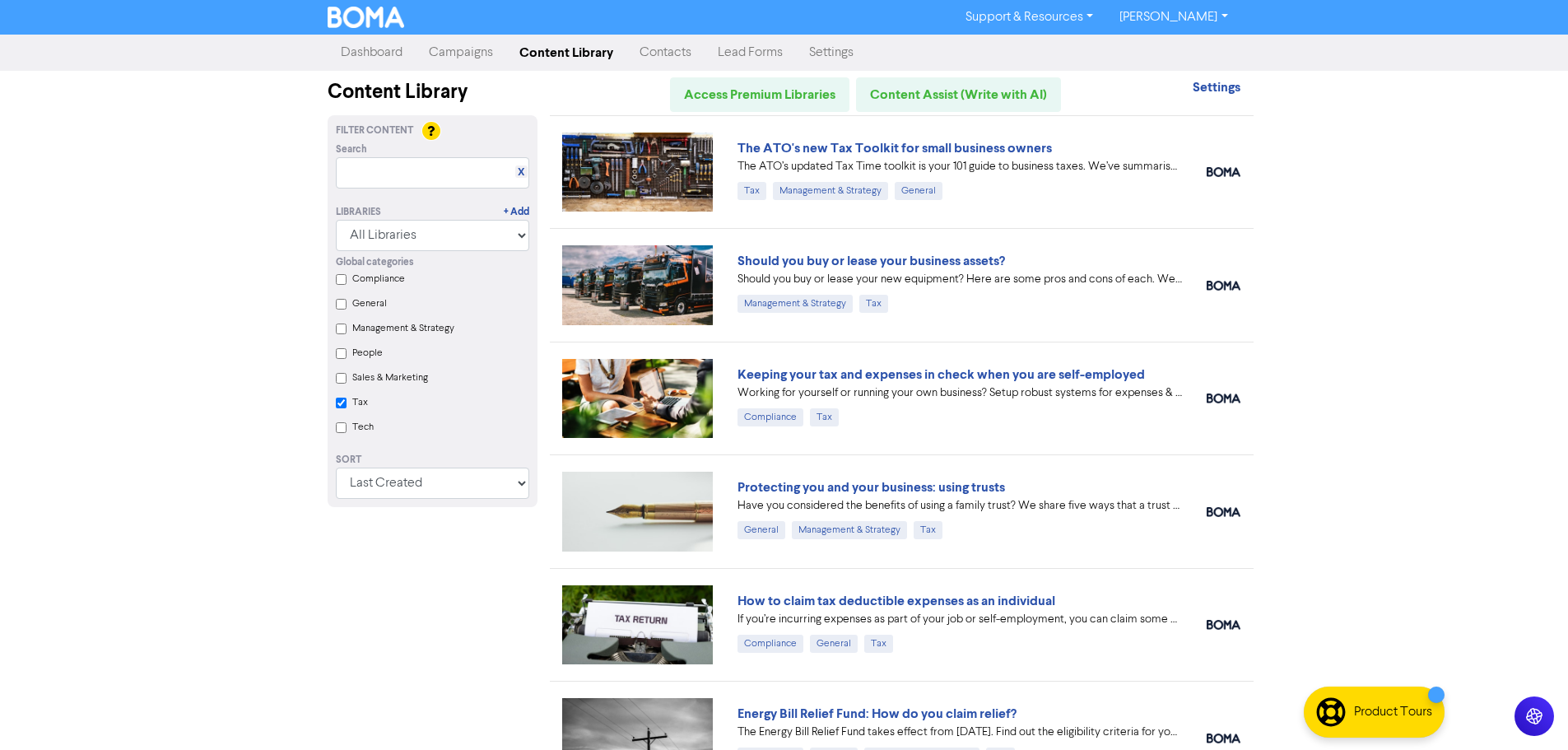
click at [1310, 299] on div "Support & Resources Video Tutorials FAQ & Guides Marketing Education [PERSON_NA…" at bounding box center [784, 375] width 1568 height 750
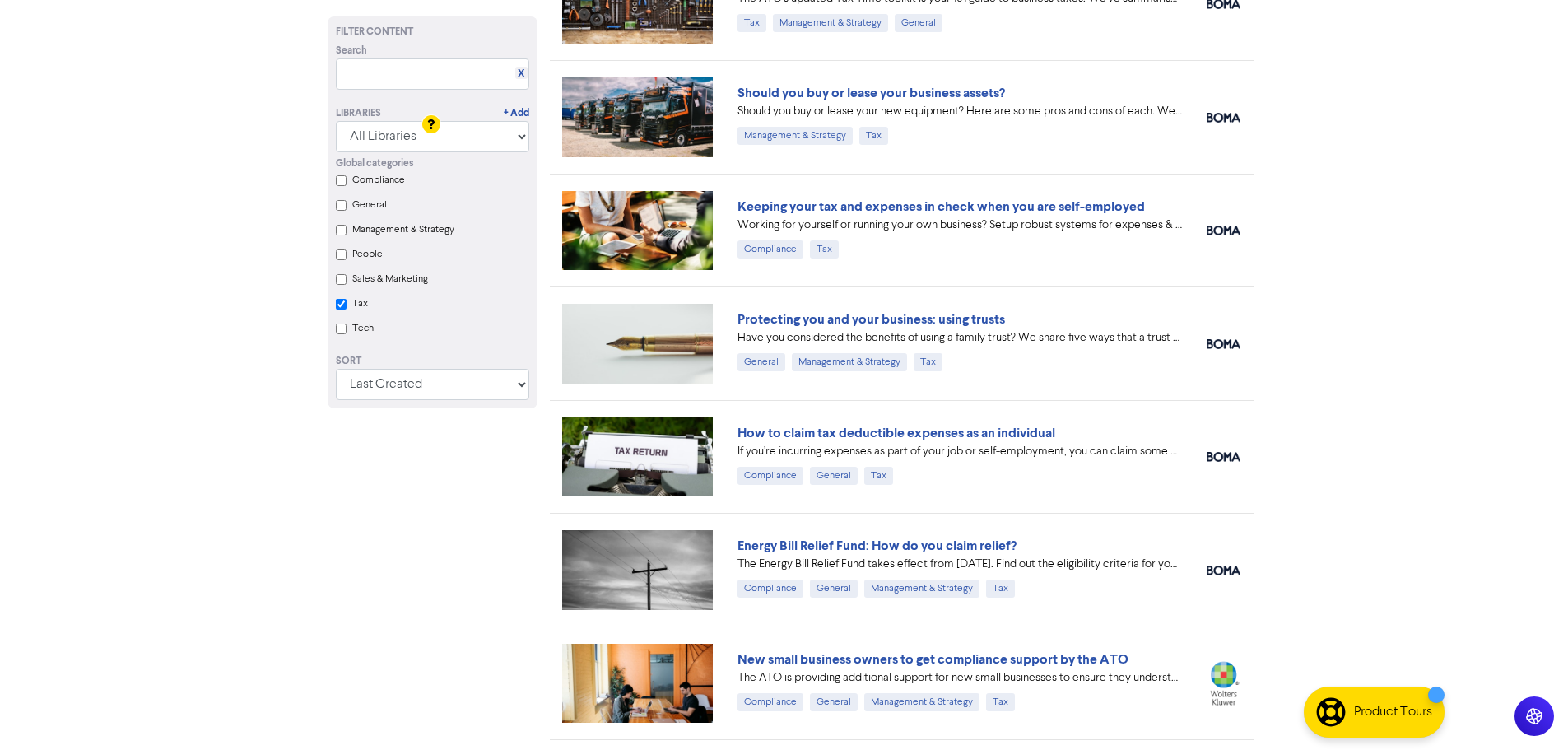
scroll to position [329, 0]
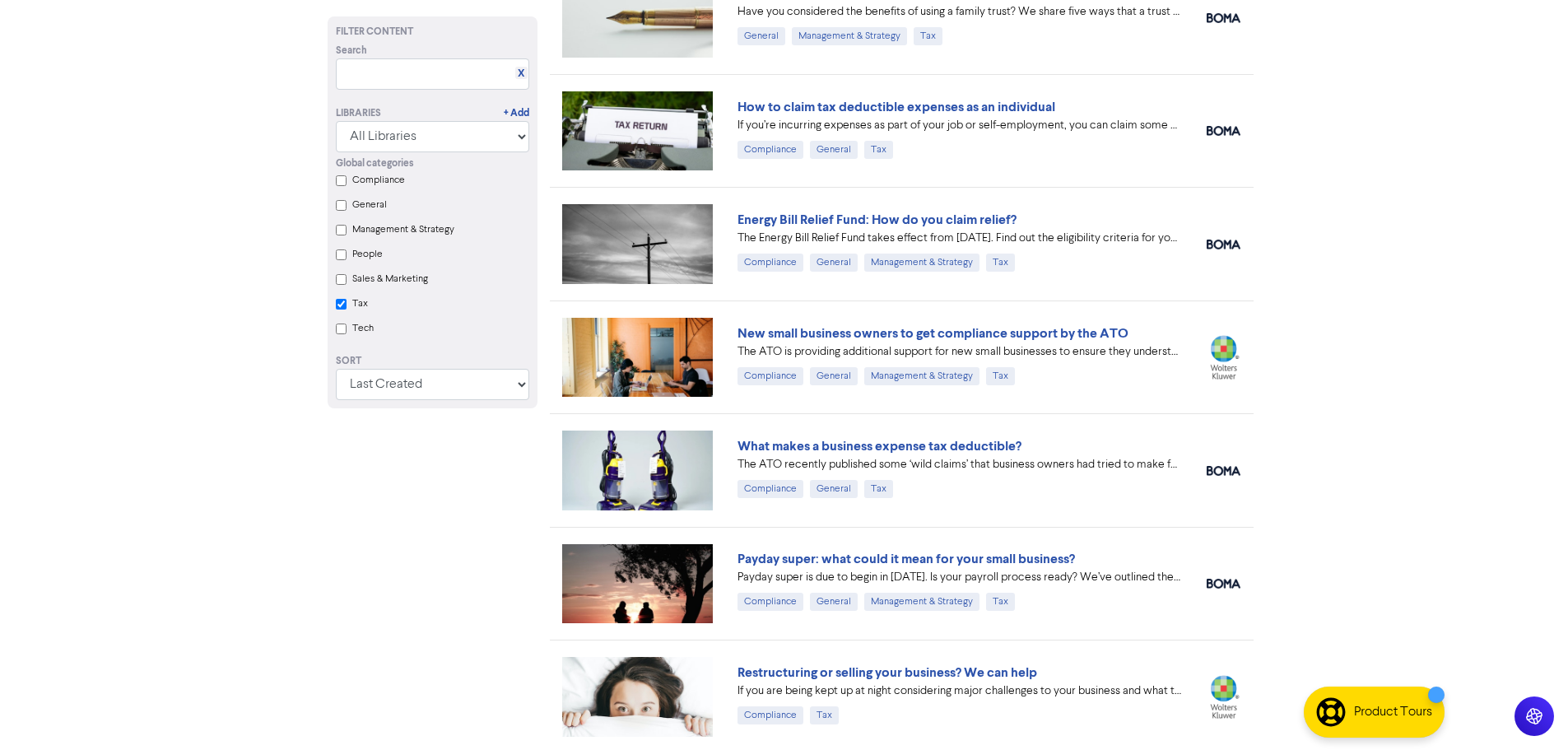
checkbox input "true"
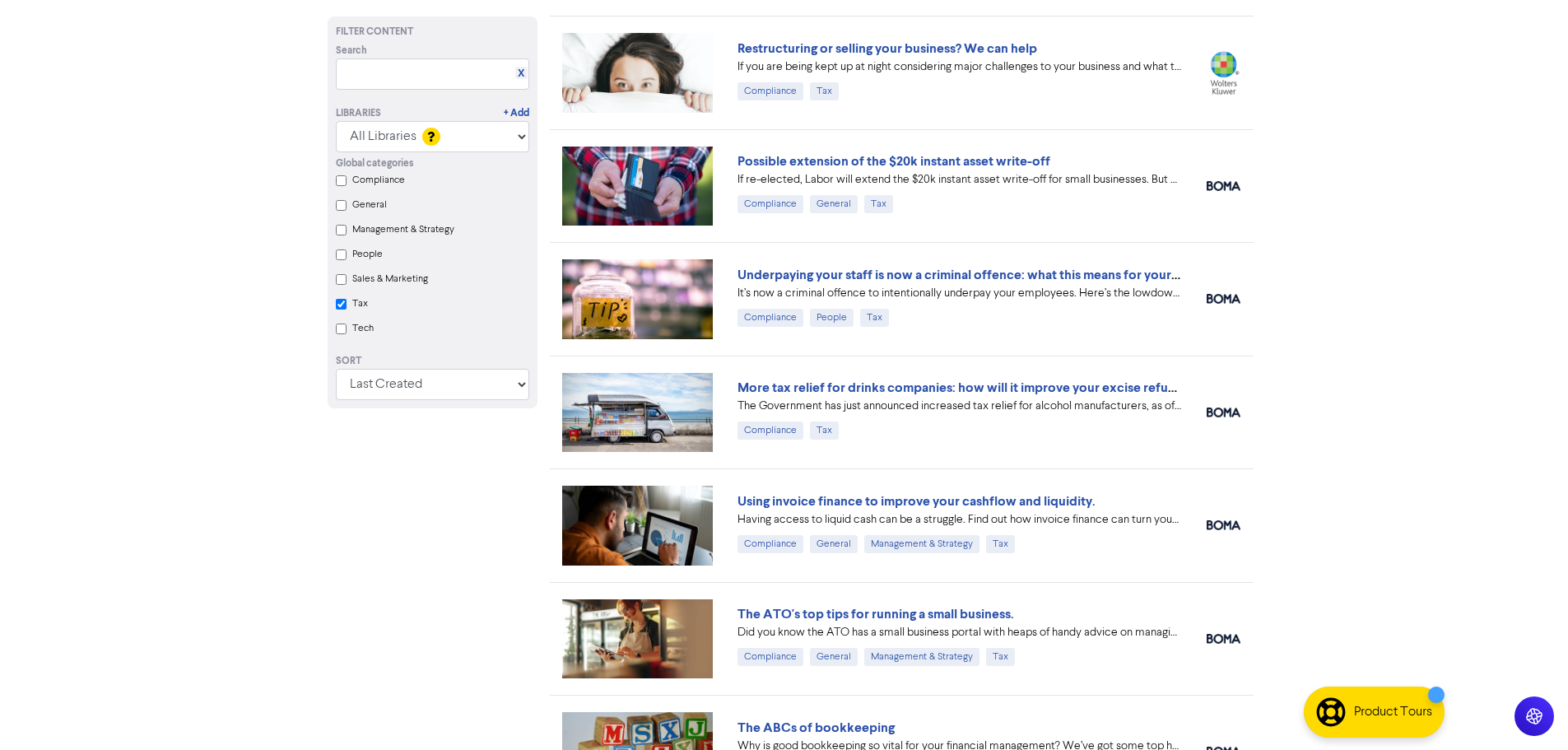
scroll to position [1223, 0]
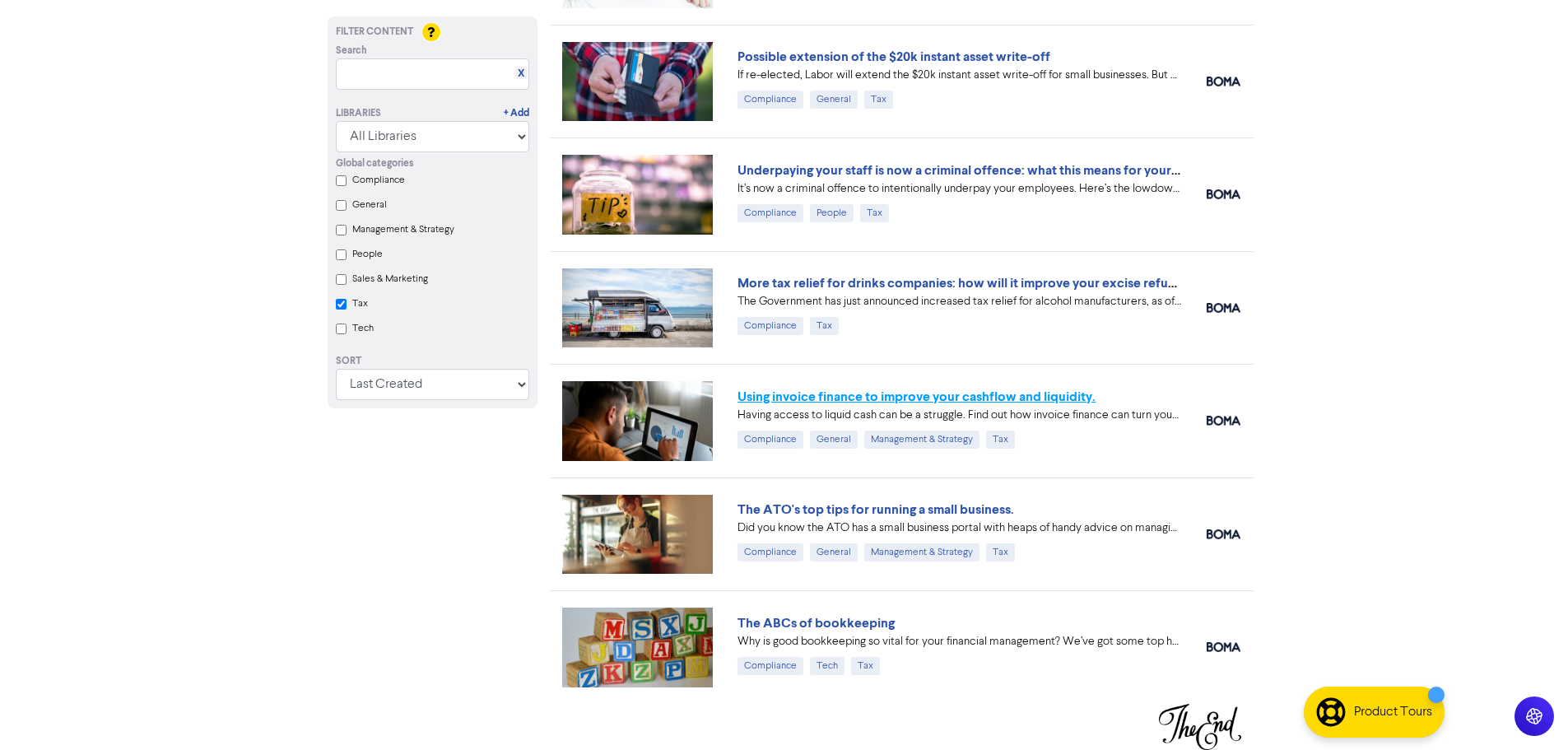
click at [1014, 395] on link "Using invoice finance to improve your cashflow and liquidity." at bounding box center [917, 397] width 358 height 17
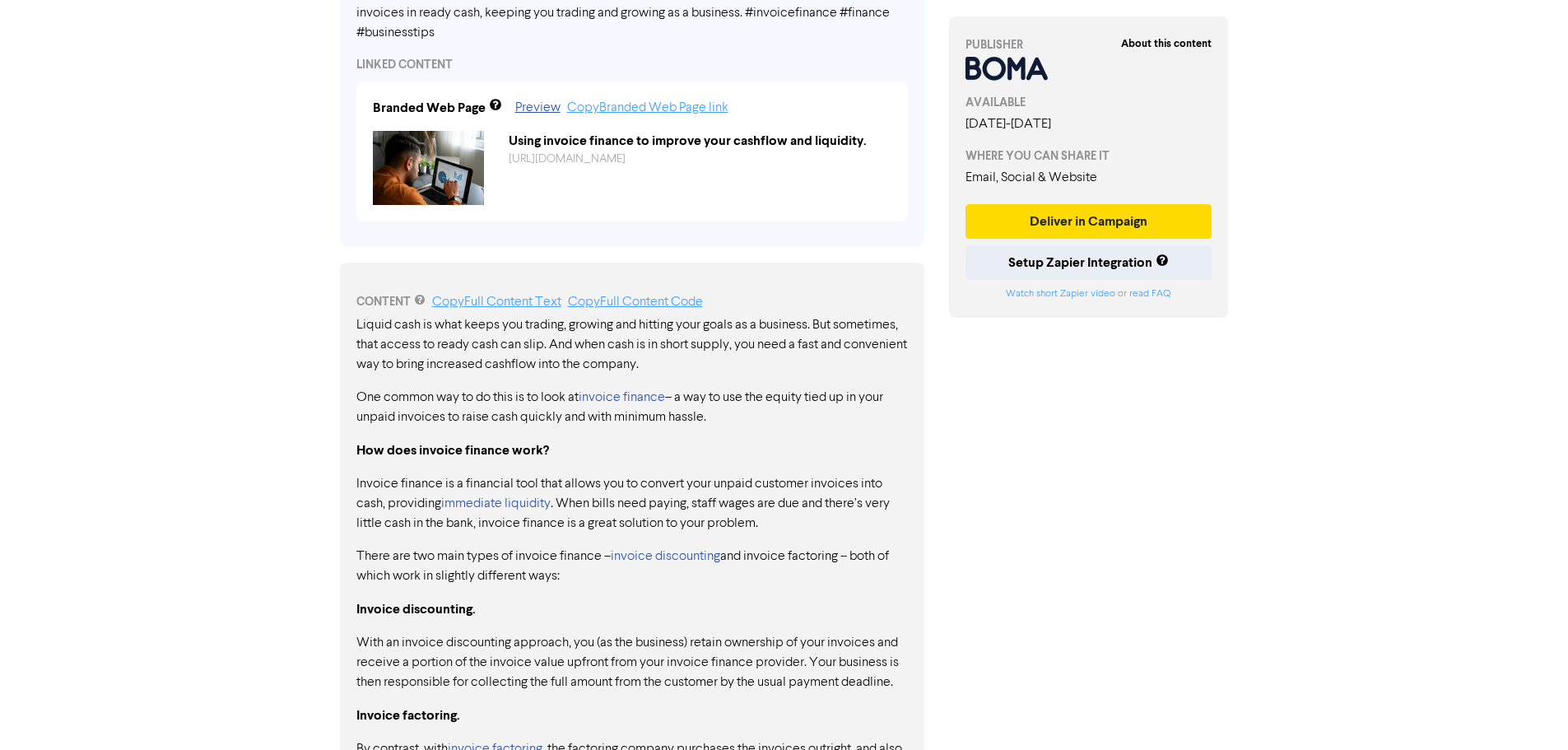
scroll to position [659, 0]
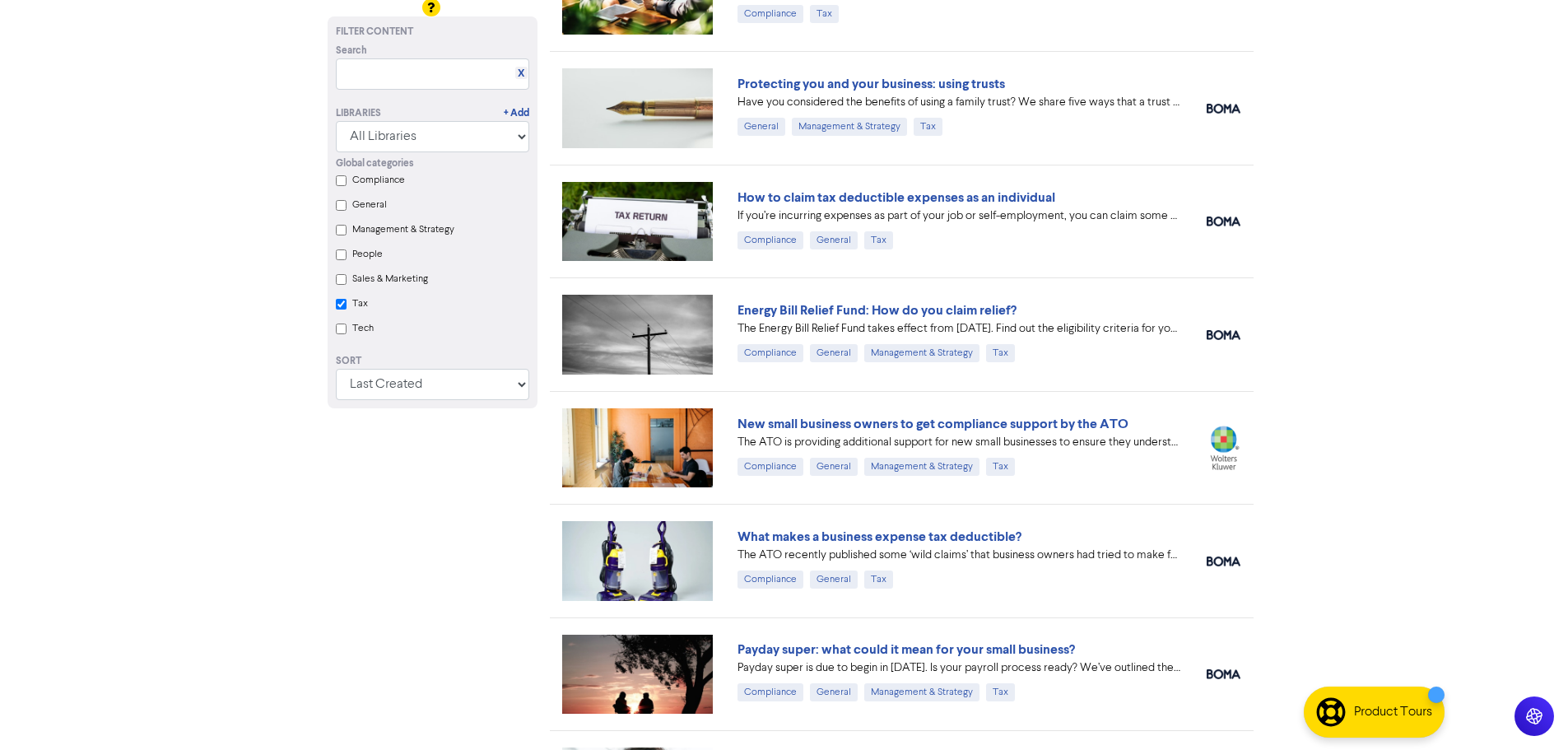
scroll to position [317, 0]
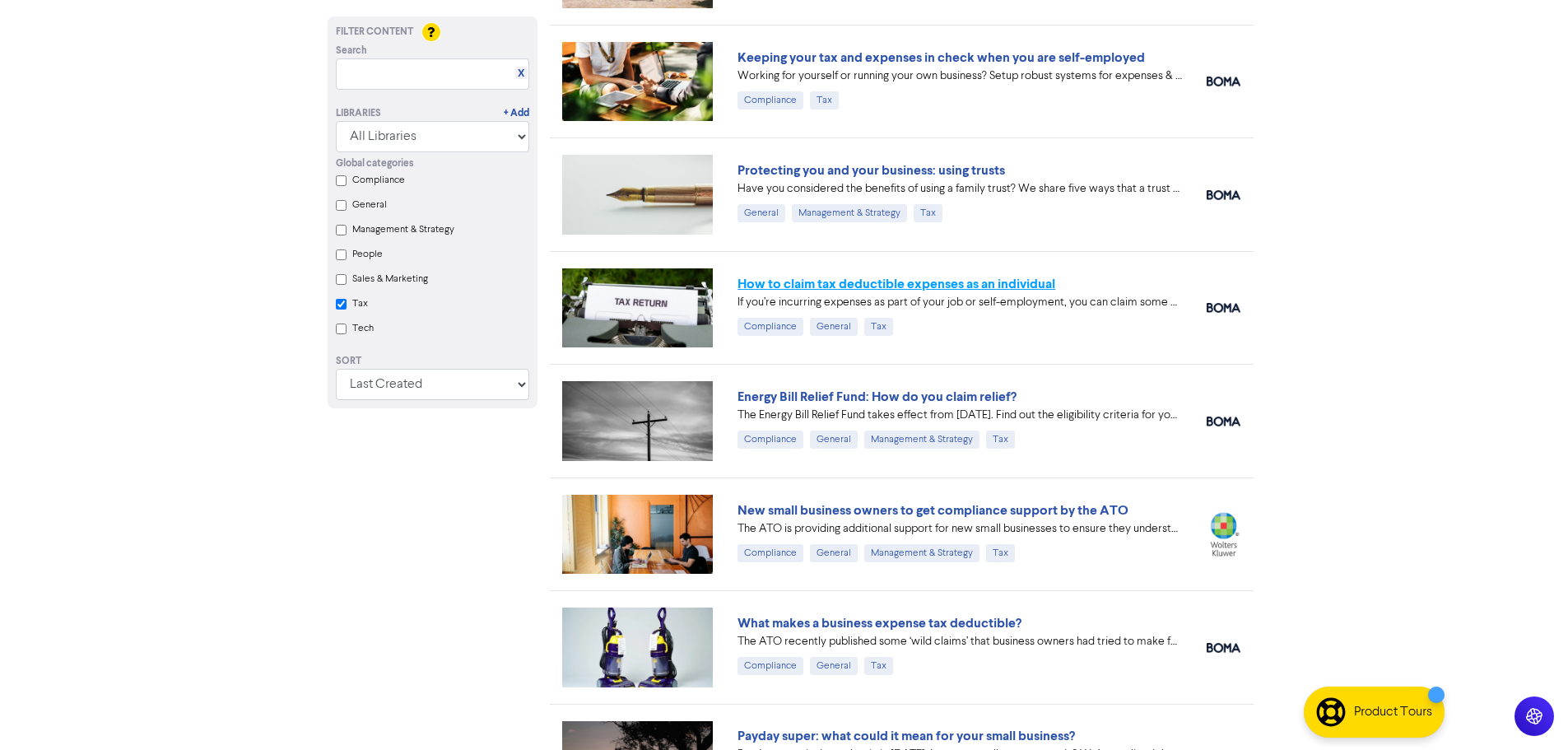
click at [998, 280] on link "How to claim tax deductible expenses as an individual" at bounding box center [896, 284] width 317 height 17
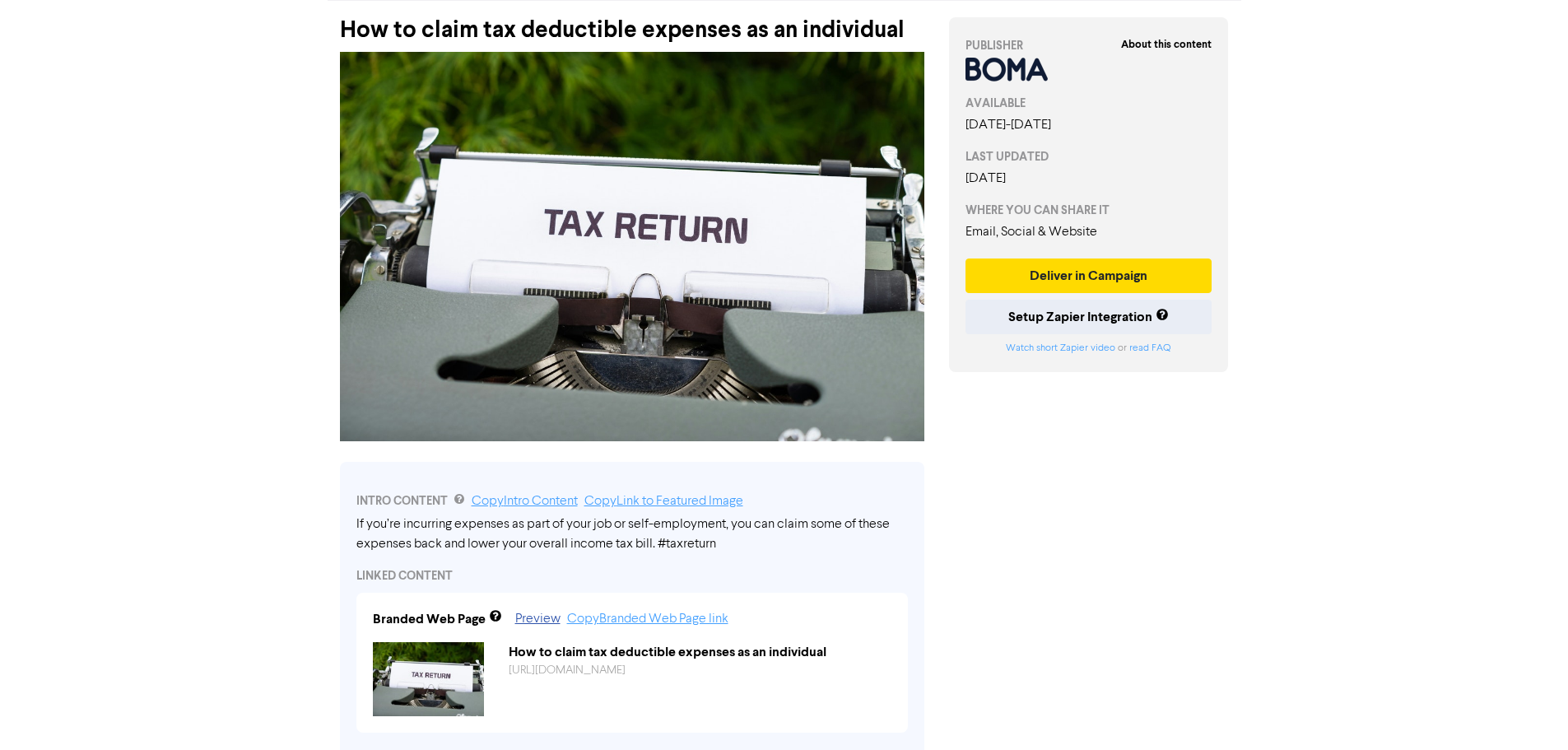
scroll to position [716, 0]
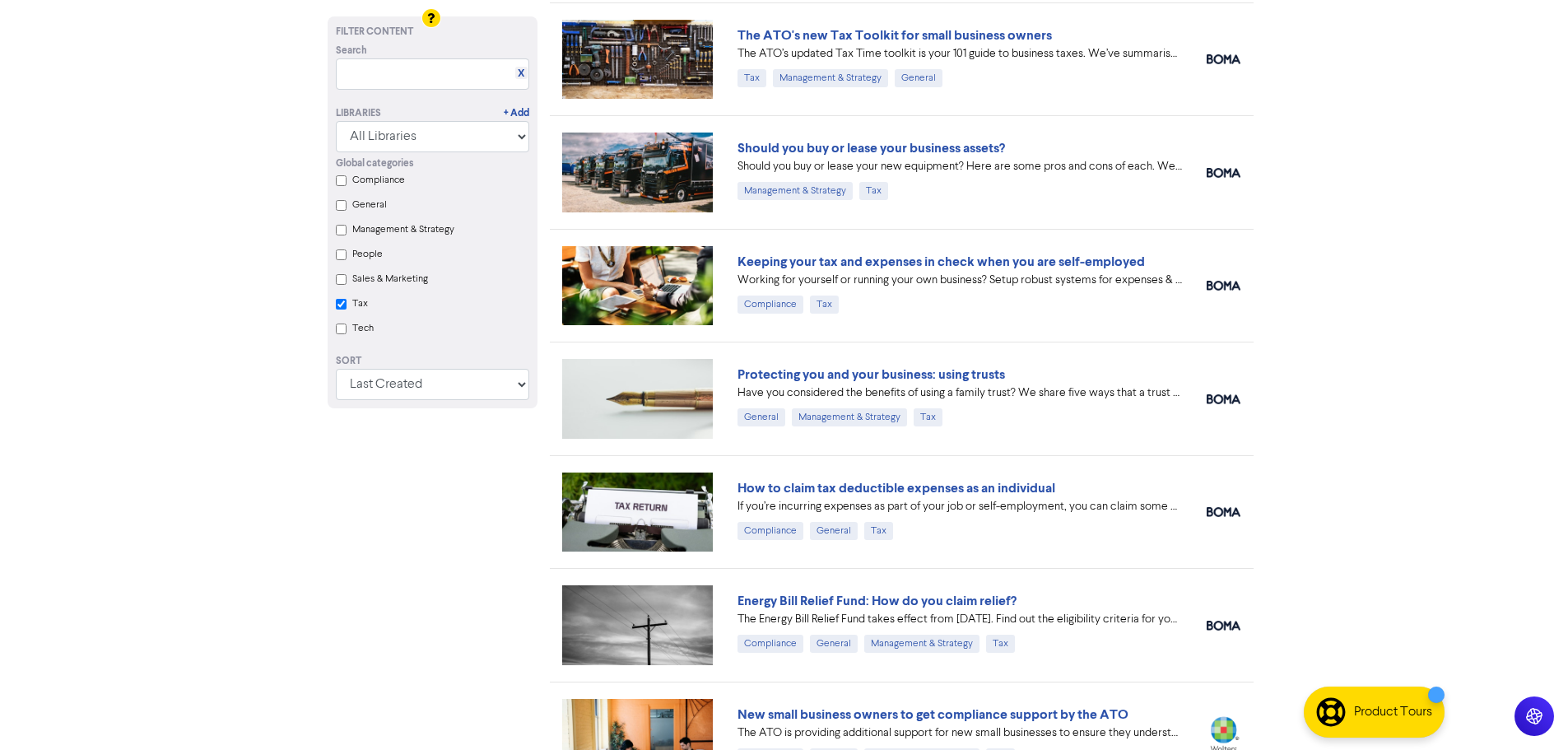
scroll to position [70, 0]
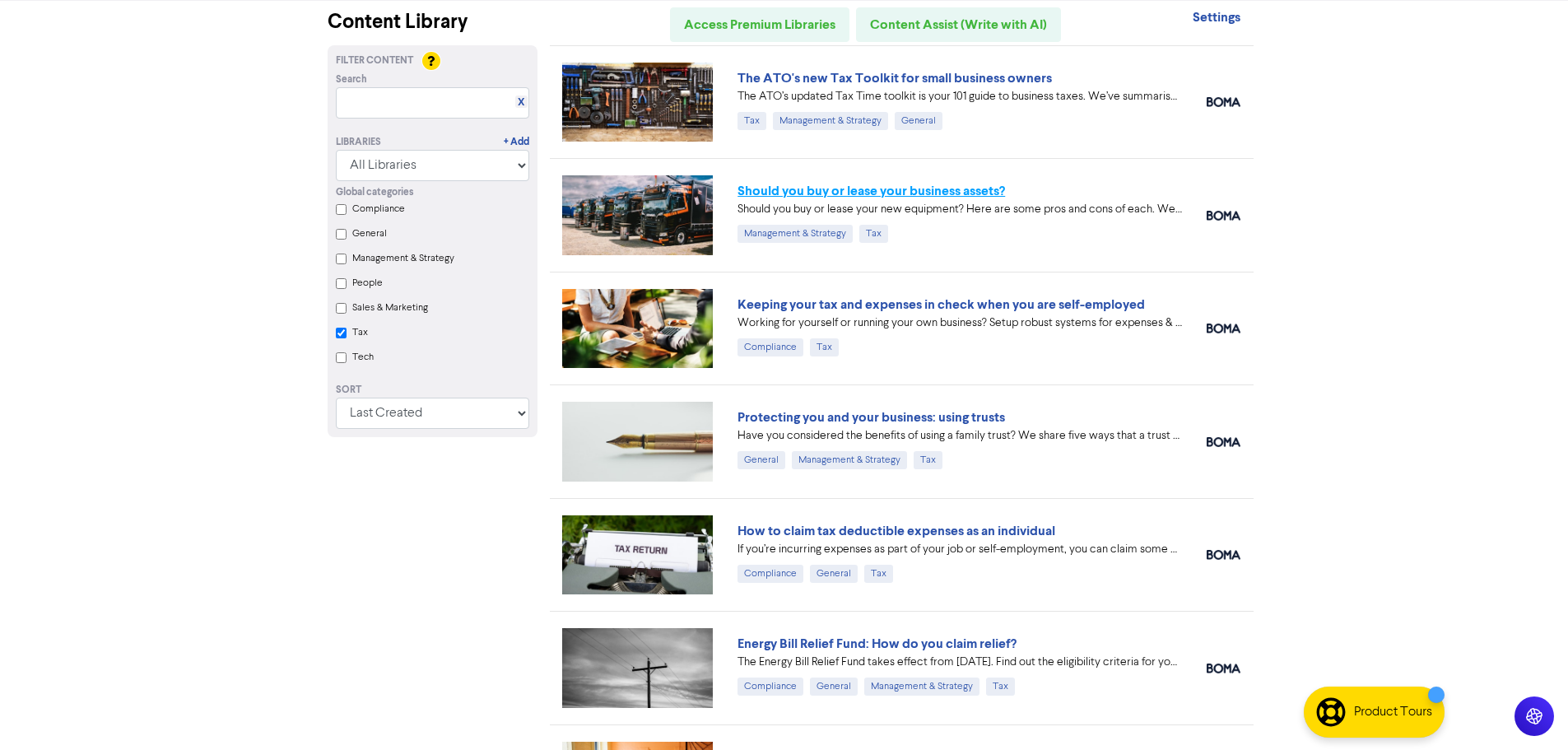
click at [942, 190] on link "Should you buy or lease your business assets?" at bounding box center [872, 191] width 268 height 17
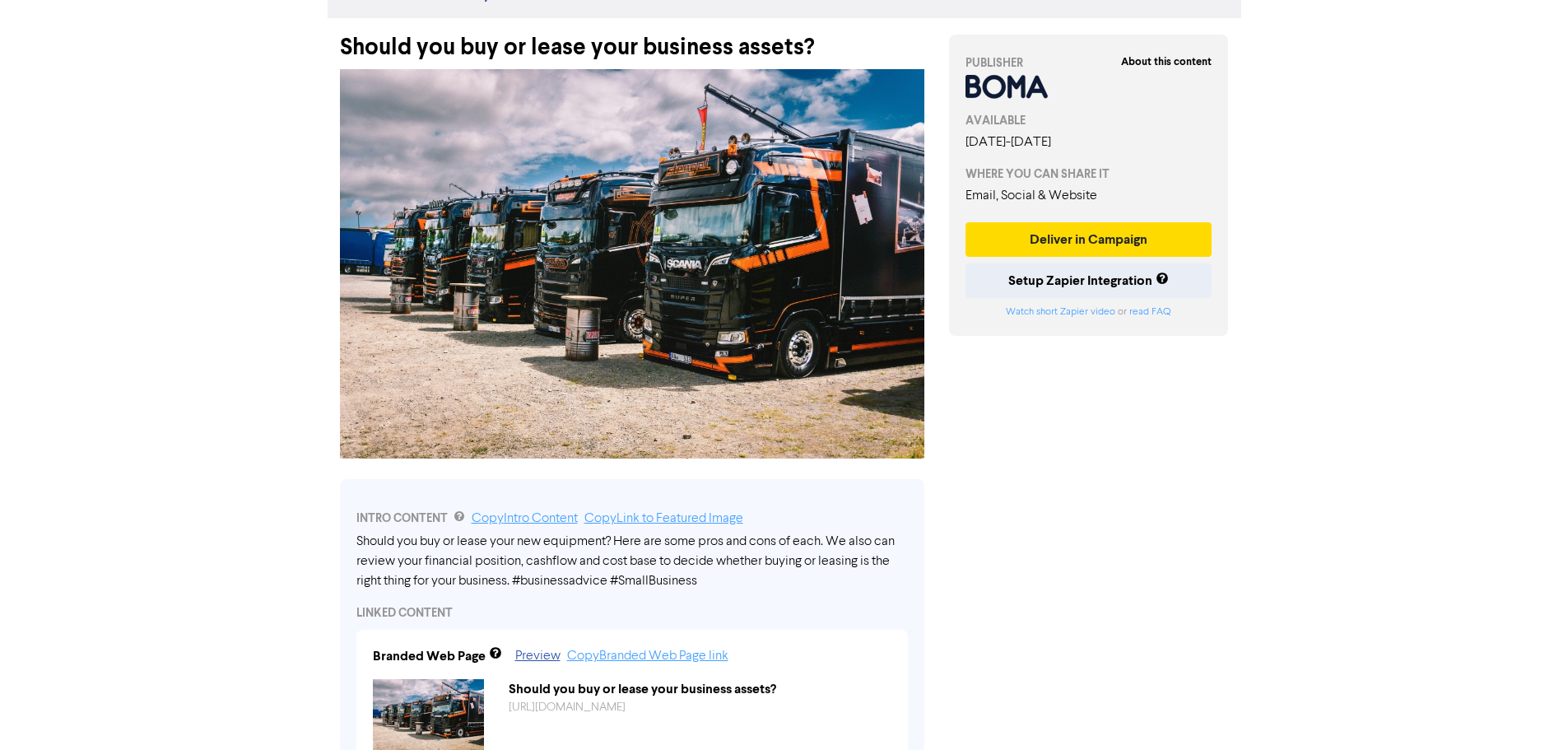
scroll to position [329, 0]
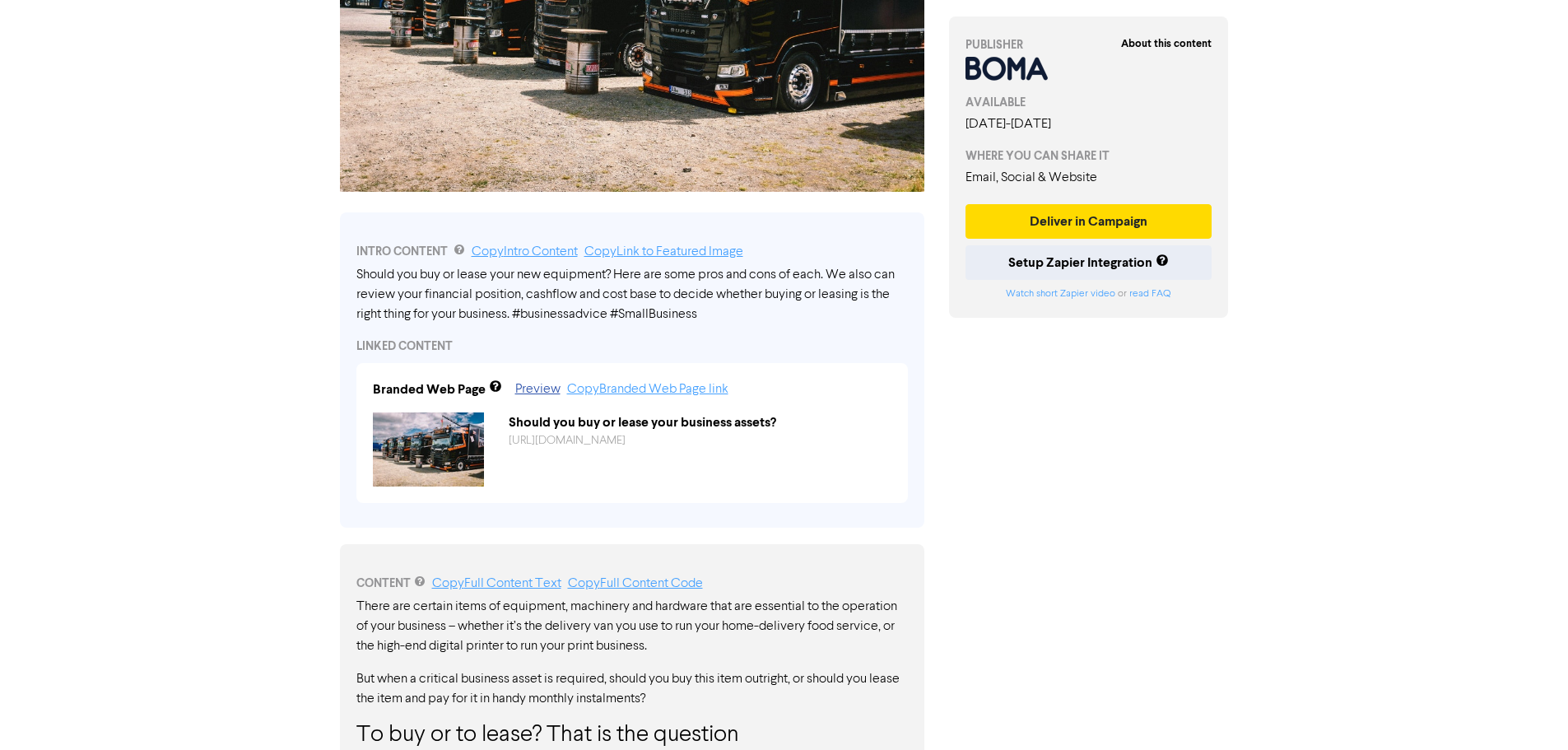
click at [759, 414] on div "Should you buy or lease your business assets?" at bounding box center [700, 422] width 408 height 20
copy div "Should you buy or lease your business assets?"
click at [537, 395] on link "Preview" at bounding box center [538, 389] width 46 height 13
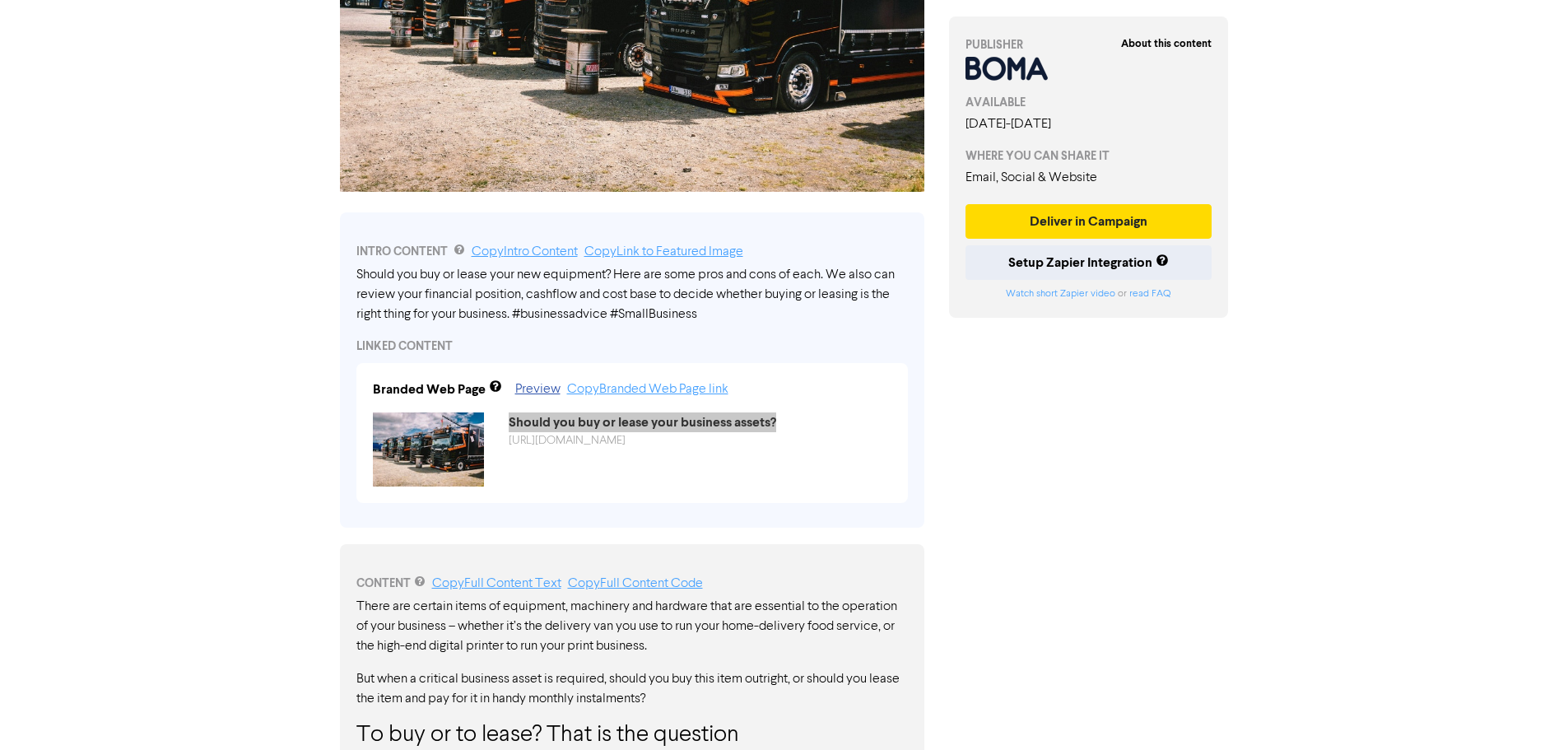
scroll to position [0, 0]
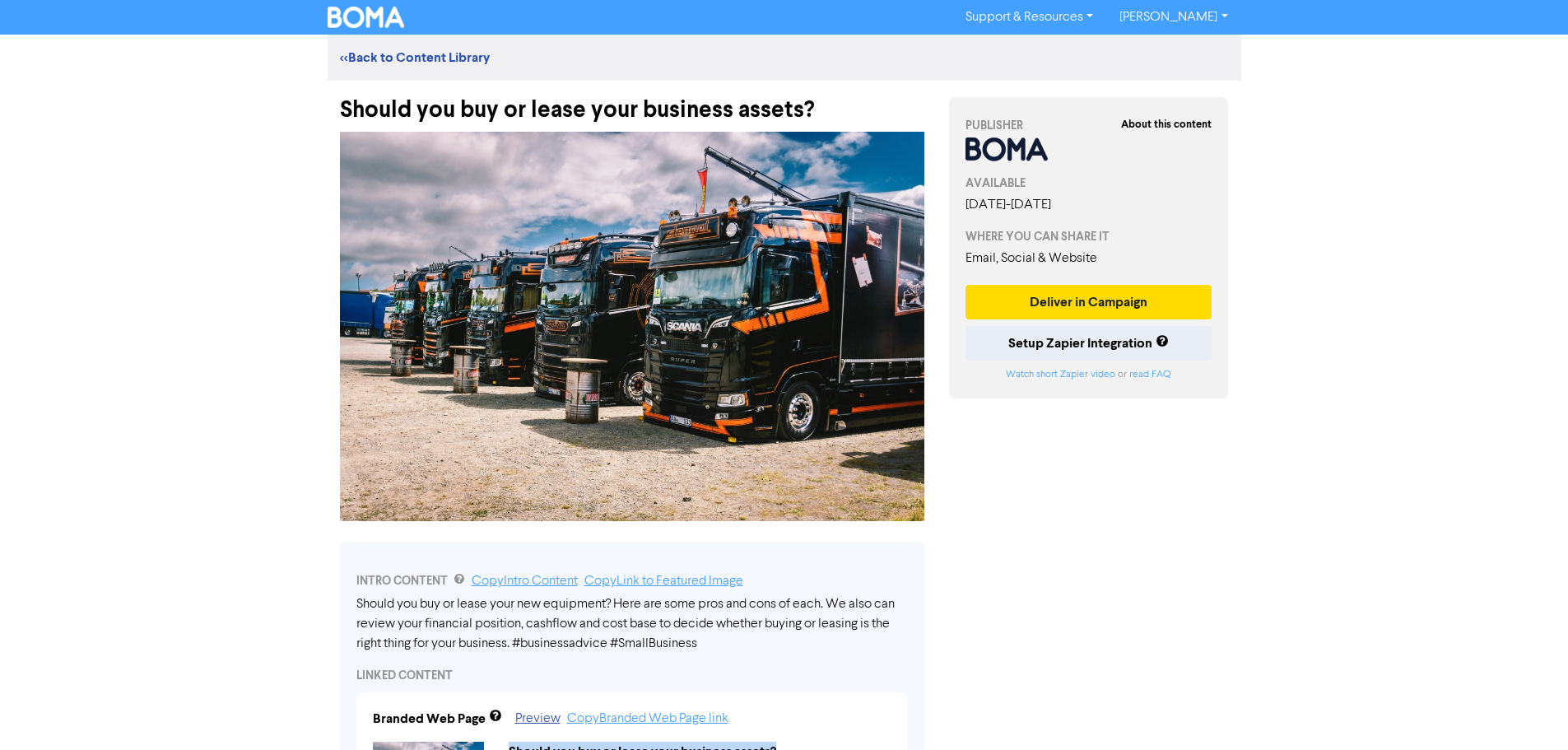
drag, startPoint x: 298, startPoint y: 221, endPoint x: 408, endPoint y: 34, distance: 217.0
click at [298, 221] on div "Support & Resources Video Tutorials FAQ & Guides Marketing Education [PERSON_NA…" at bounding box center [784, 375] width 1568 height 750
click at [431, 53] on link "<< Back to Content Library" at bounding box center [414, 58] width 150 height 17
